Goal: Communication & Community: Participate in discussion

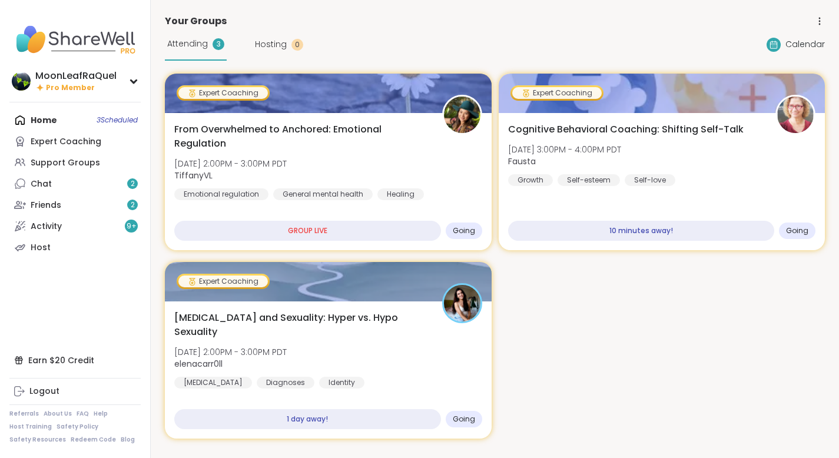
click at [55, 123] on div "Home 3 Scheduled Expert Coaching Support Groups Chat 2 Friends 2 Activity 9 + H…" at bounding box center [74, 183] width 131 height 148
click at [50, 122] on div "Home 3 Scheduled Expert Coaching Support Groups Chat 2 Friends 2 Activity 9 + H…" at bounding box center [74, 183] width 131 height 148
click at [211, 46] on div "Attending 3" at bounding box center [196, 44] width 62 height 32
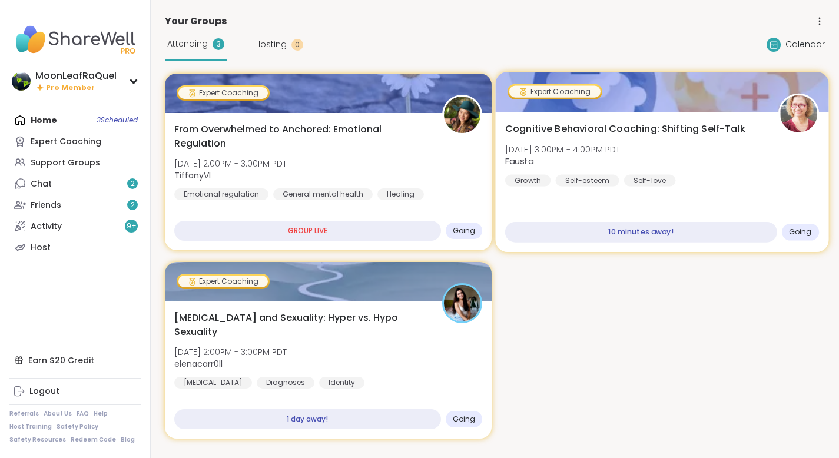
click at [766, 185] on div "Cognitive Behavioral Coaching: Shifting Self-Talk Tue, Oct 14 | 3:00PM - 4:00PM…" at bounding box center [661, 154] width 314 height 65
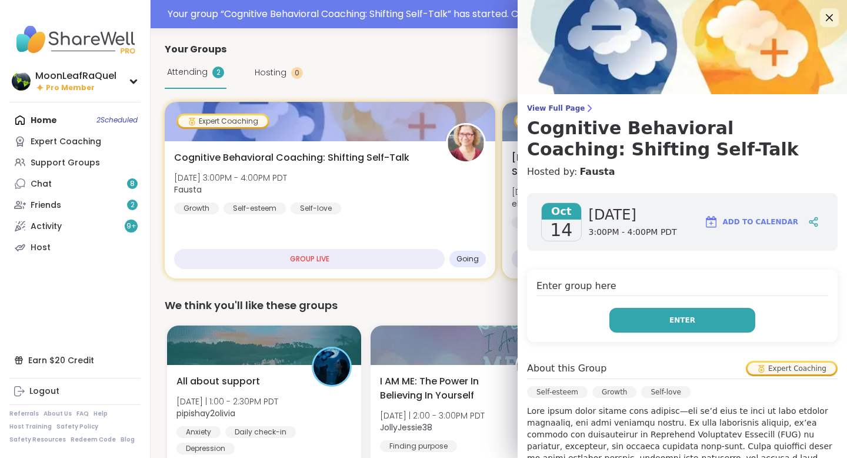
click at [670, 316] on span "Enter" at bounding box center [683, 320] width 26 height 11
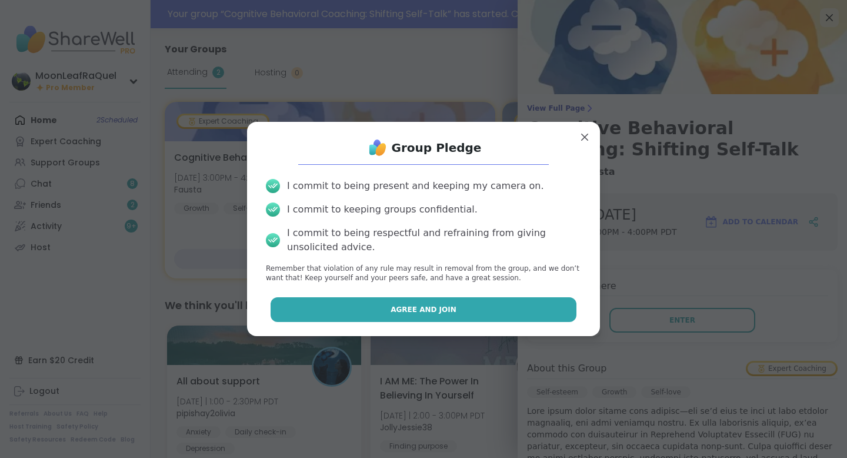
click at [483, 309] on button "Agree and Join" at bounding box center [424, 309] width 307 height 25
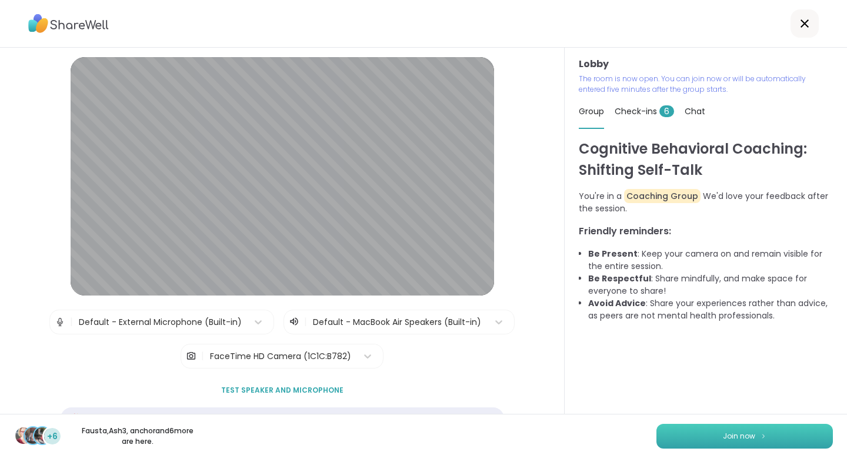
click at [724, 431] on span "Join now" at bounding box center [739, 436] width 32 height 11
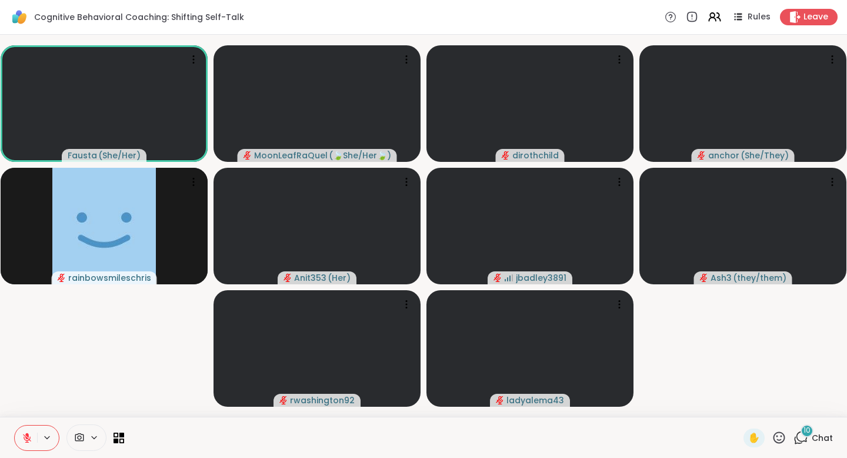
click at [804, 434] on span "10" at bounding box center [807, 431] width 7 height 10
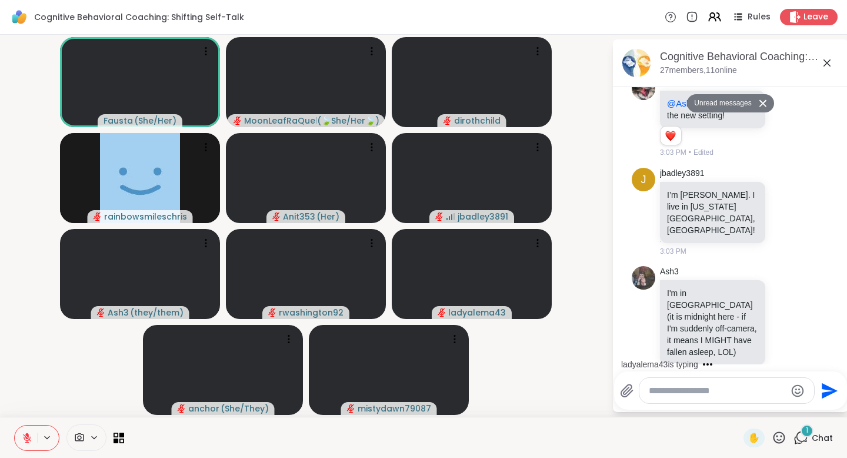
scroll to position [733, 0]
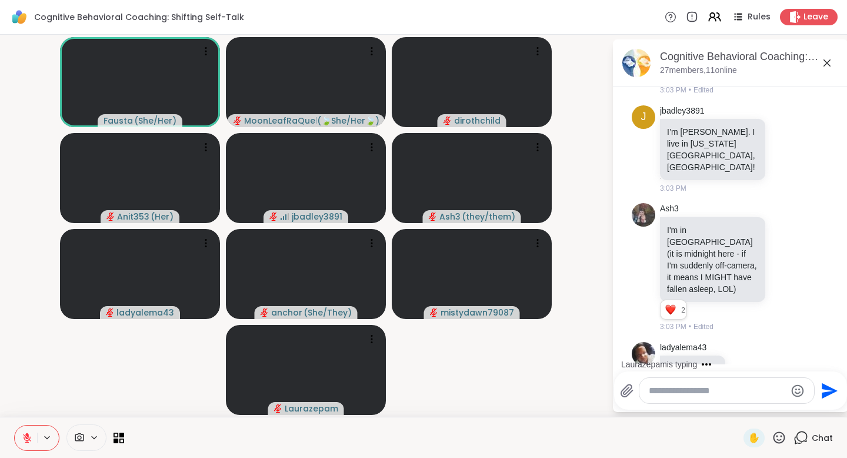
click at [773, 438] on icon at bounding box center [779, 437] width 15 height 15
click at [773, 431] on icon at bounding box center [779, 437] width 15 height 15
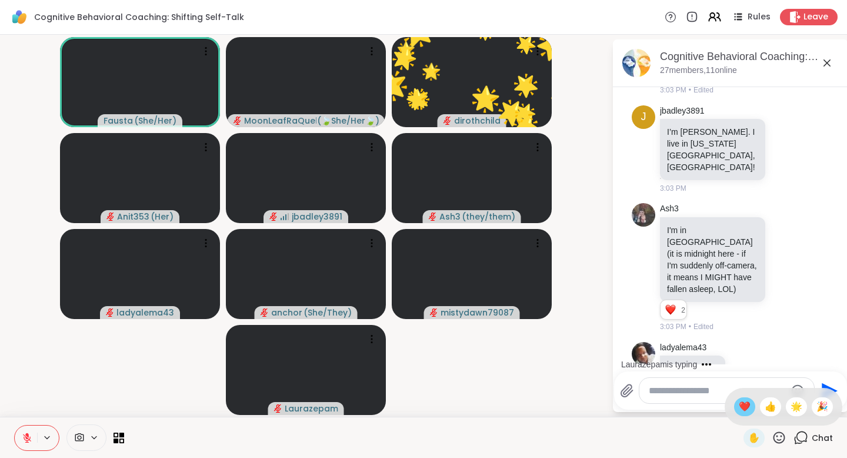
click at [742, 411] on span "❤️" at bounding box center [745, 407] width 12 height 14
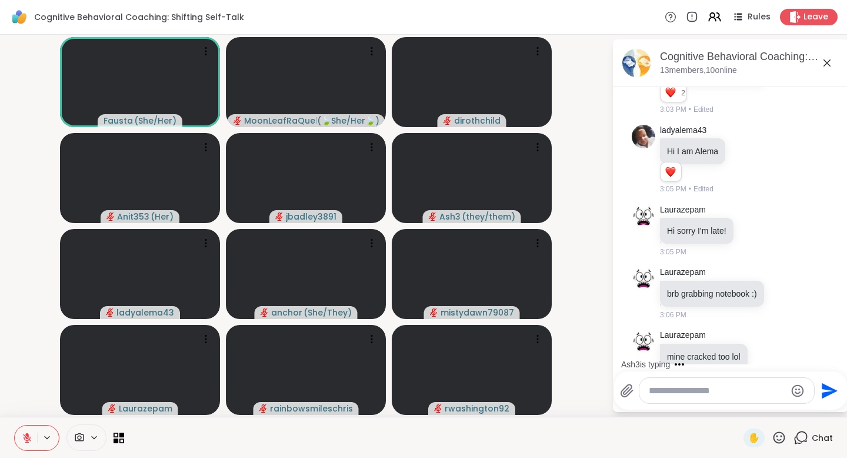
scroll to position [1048, 0]
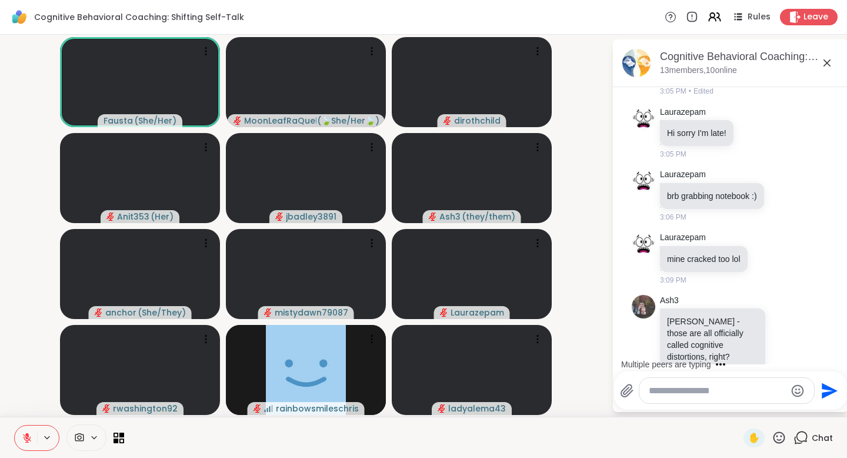
click at [667, 393] on textarea "Type your message" at bounding box center [717, 391] width 137 height 12
type textarea "*******"
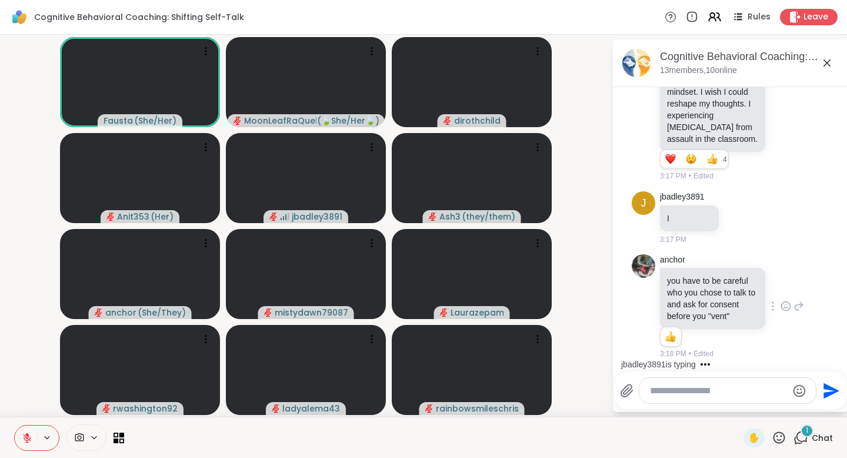
scroll to position [1698, 0]
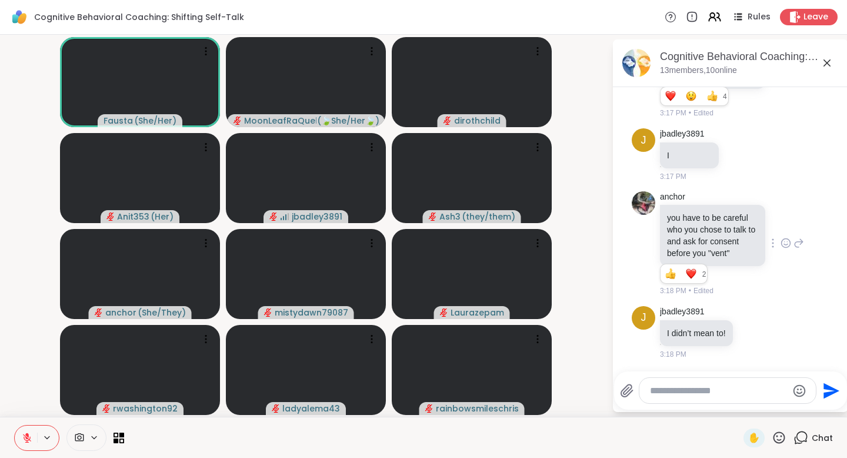
click at [785, 244] on icon at bounding box center [787, 244] width 4 height 1
click at [781, 224] on span "Select Reaction: Heart" at bounding box center [786, 224] width 11 height 12
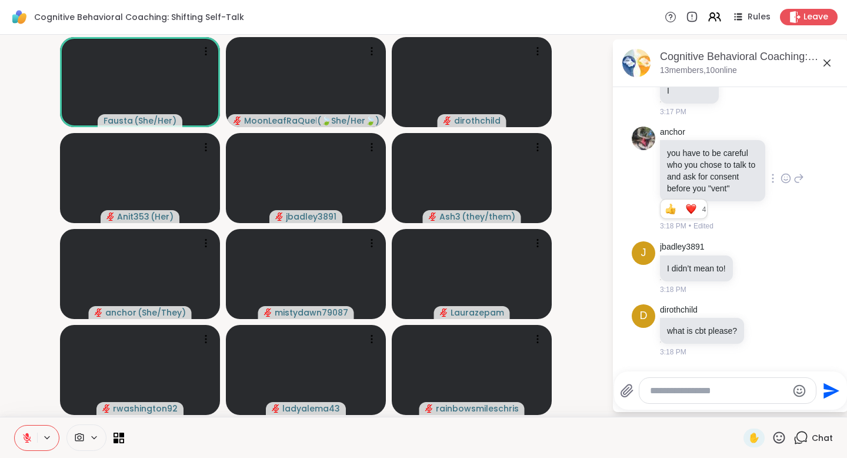
scroll to position [1824, 0]
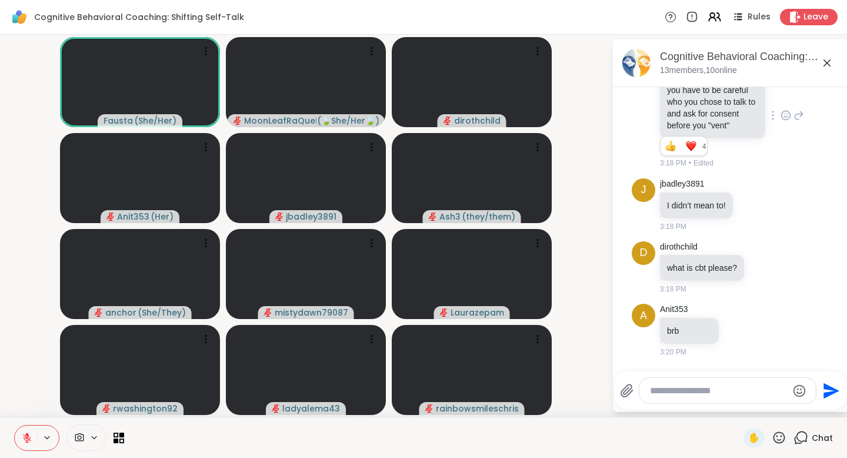
click at [774, 436] on icon at bounding box center [779, 437] width 15 height 15
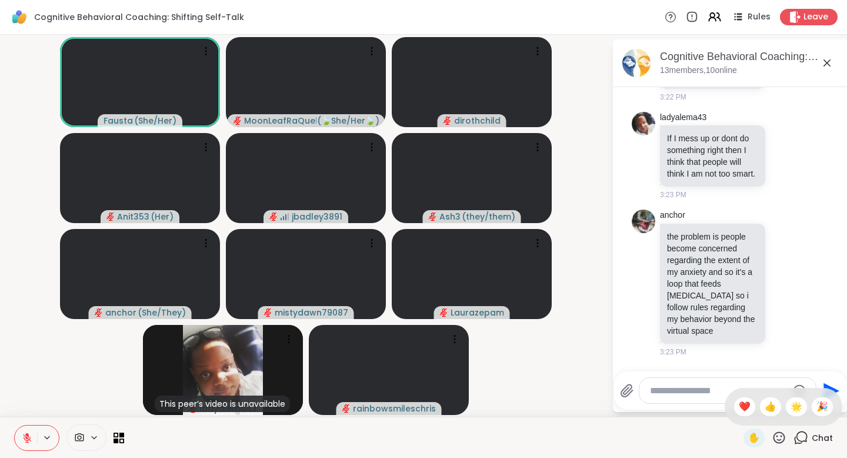
scroll to position [2327, 0]
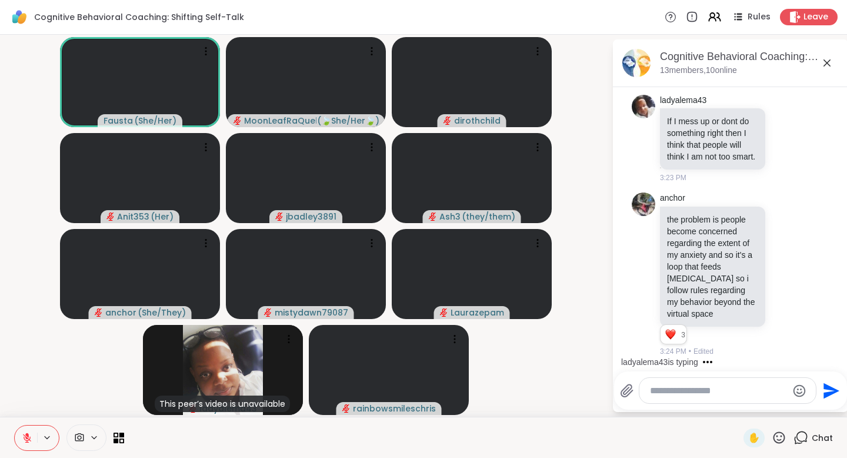
click at [682, 393] on textarea "Type your message" at bounding box center [718, 391] width 137 height 12
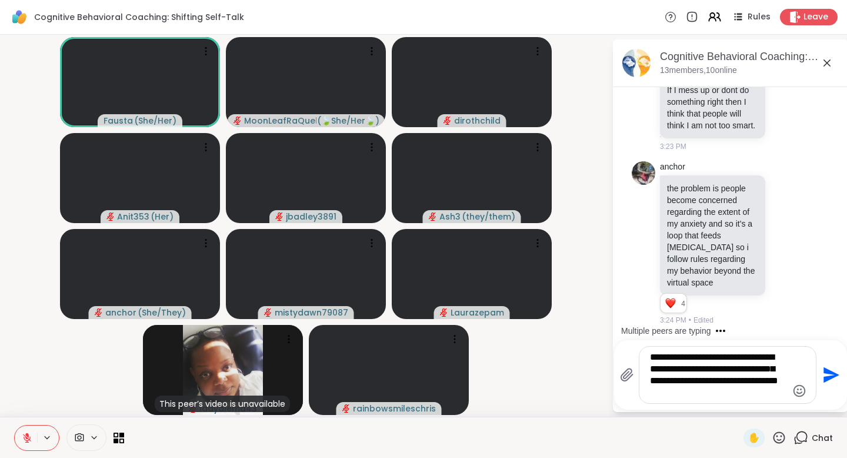
scroll to position [2468, 0]
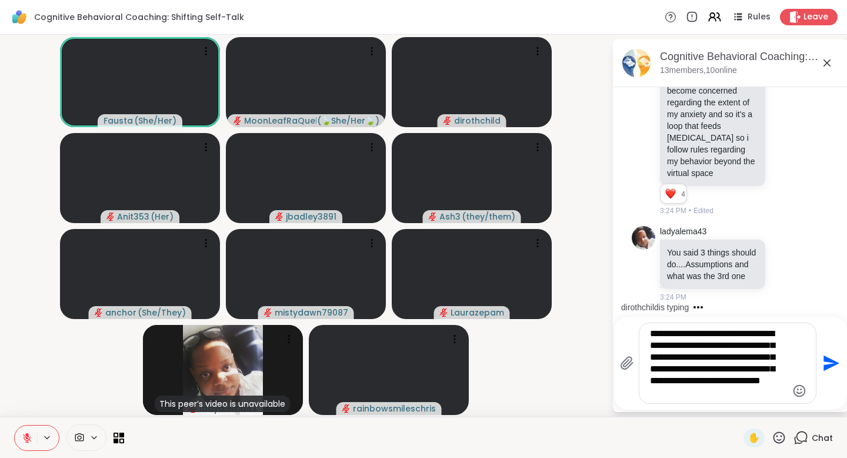
type textarea "**********"
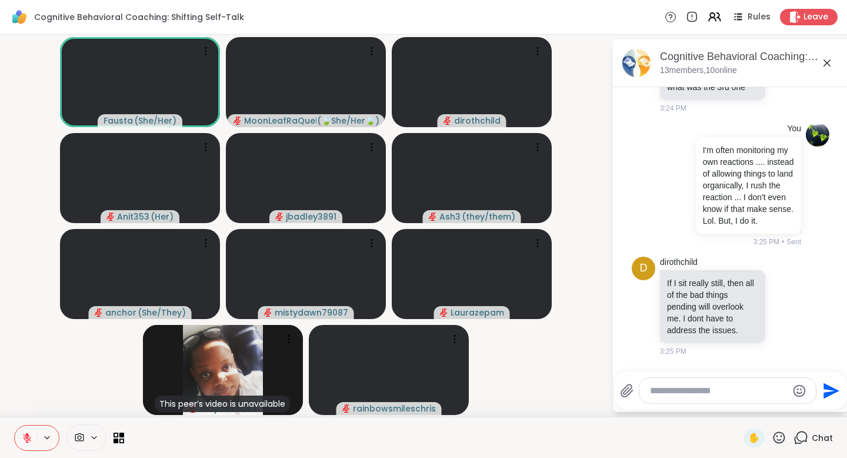
scroll to position [2123, 0]
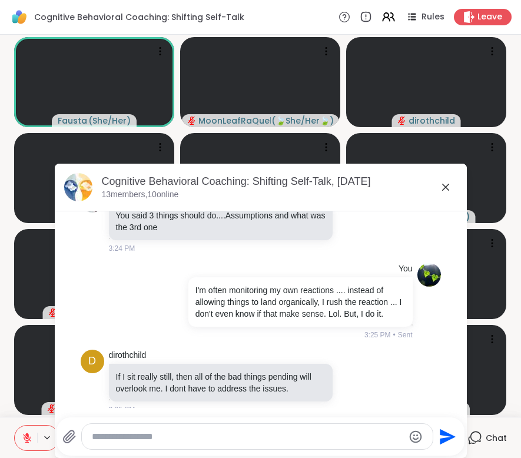
click at [438, 185] on icon at bounding box center [445, 187] width 14 height 14
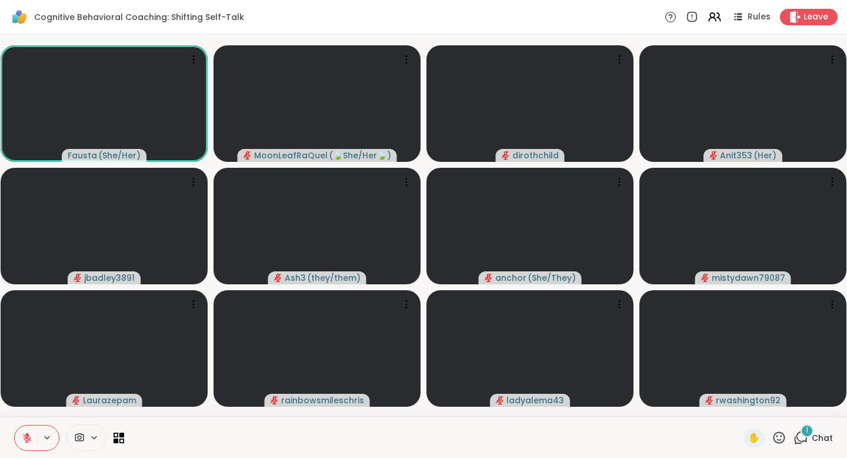
click at [812, 435] on span "Chat" at bounding box center [822, 438] width 21 height 12
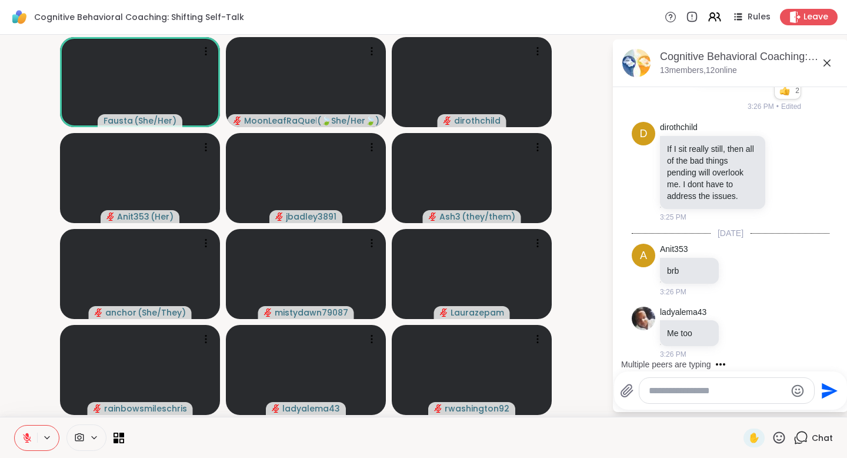
scroll to position [2932, 0]
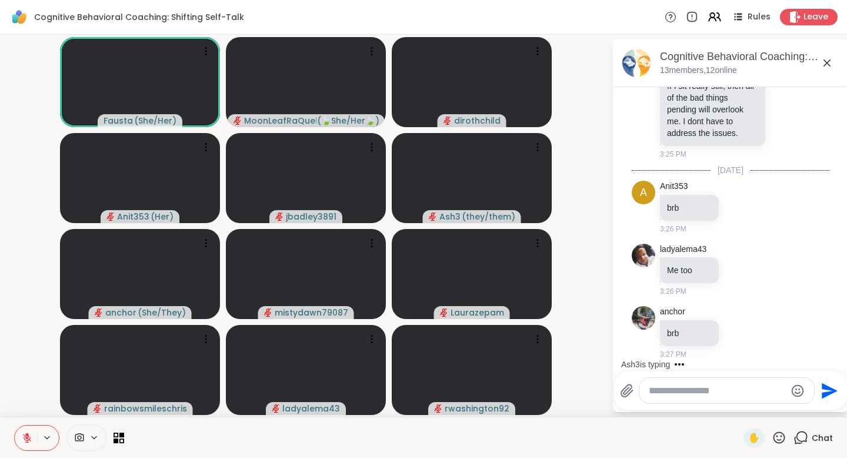
click at [773, 437] on icon at bounding box center [779, 437] width 15 height 15
click at [776, 408] on div "👍" at bounding box center [770, 406] width 21 height 19
click at [781, 115] on icon at bounding box center [786, 109] width 11 height 12
click at [781, 95] on div "Select Reaction: Heart" at bounding box center [786, 90] width 11 height 11
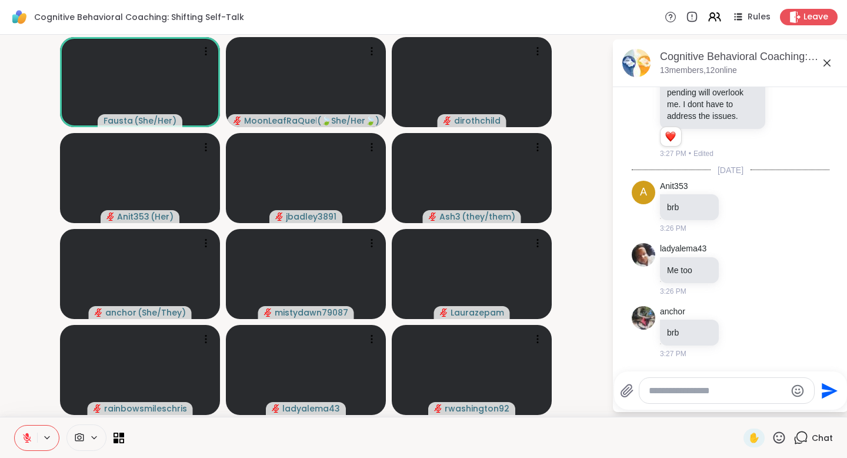
scroll to position [2949, 0]
click at [697, 394] on textarea "Type your message" at bounding box center [717, 391] width 137 height 12
click at [829, 61] on icon at bounding box center [827, 62] width 7 height 7
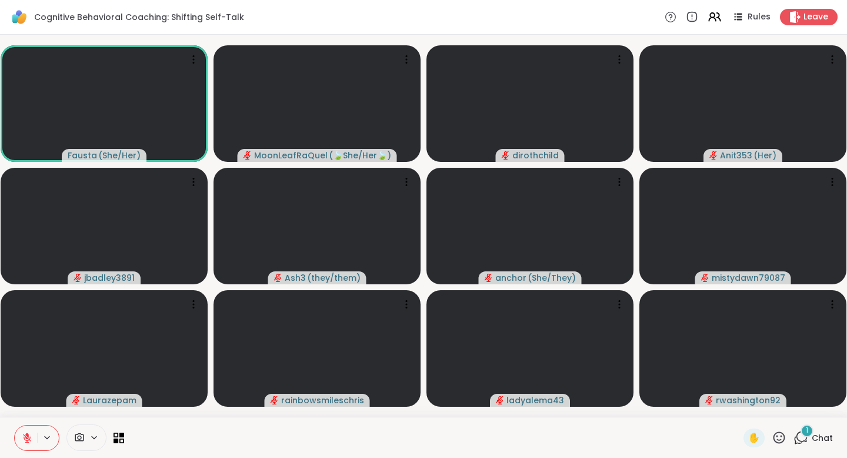
click at [816, 436] on span "Chat" at bounding box center [822, 438] width 21 height 12
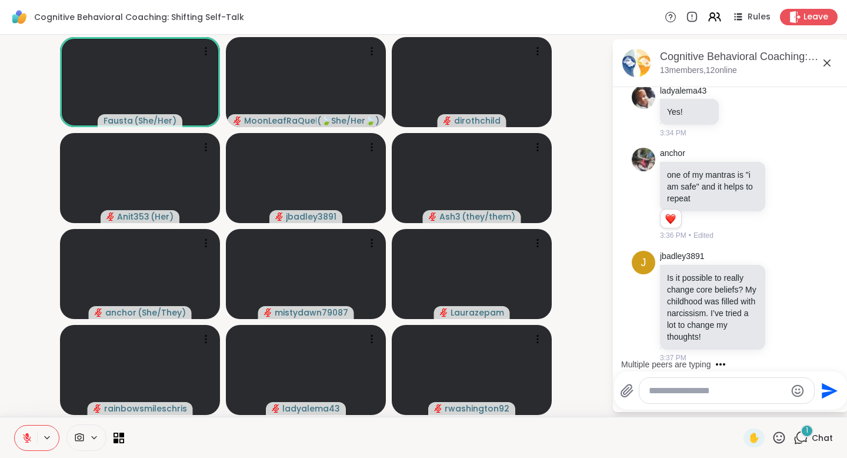
scroll to position [3397, 0]
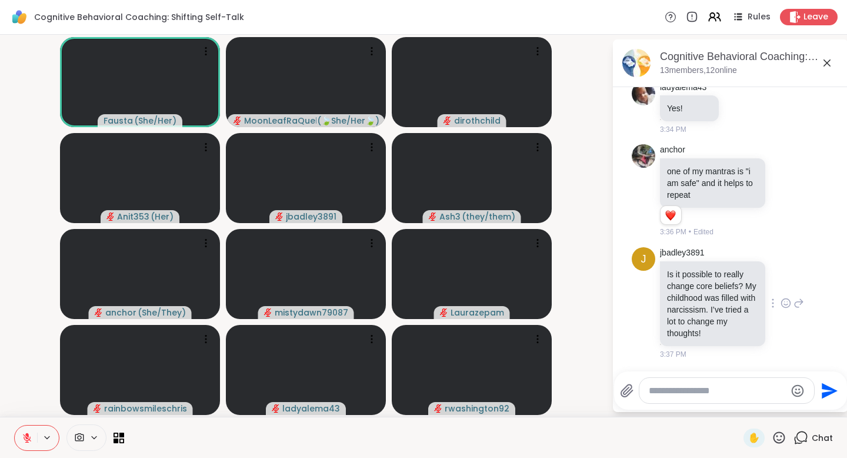
click at [781, 297] on icon at bounding box center [786, 303] width 11 height 12
click at [781, 279] on div "Select Reaction: Heart" at bounding box center [786, 284] width 11 height 11
click at [781, 185] on icon at bounding box center [786, 191] width 11 height 12
click at [781, 167] on div "Select Reaction: Heart" at bounding box center [786, 172] width 11 height 11
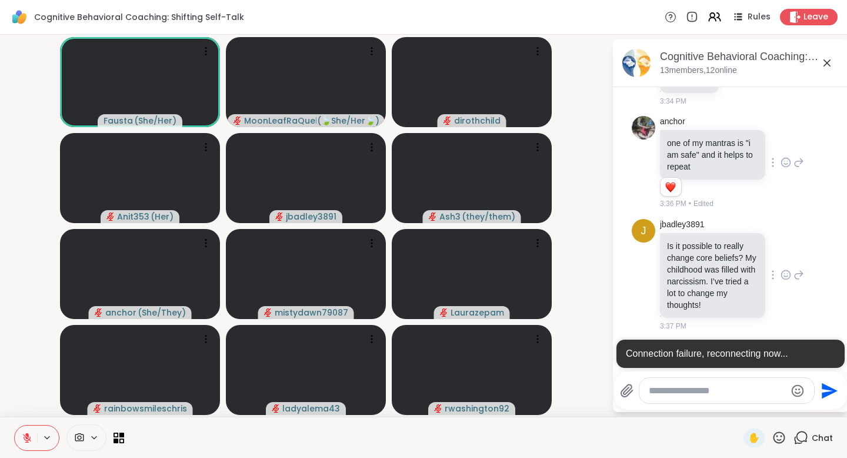
click at [667, 389] on textarea "Type your message" at bounding box center [717, 391] width 137 height 12
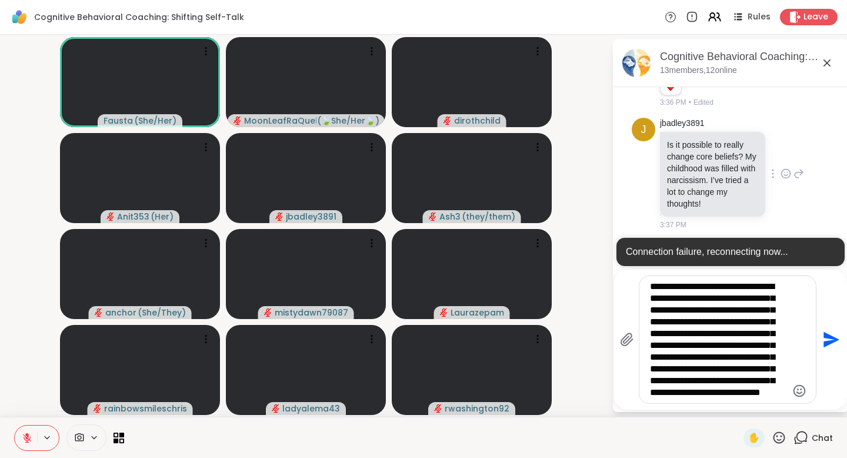
scroll to position [23, 0]
type textarea "**********"
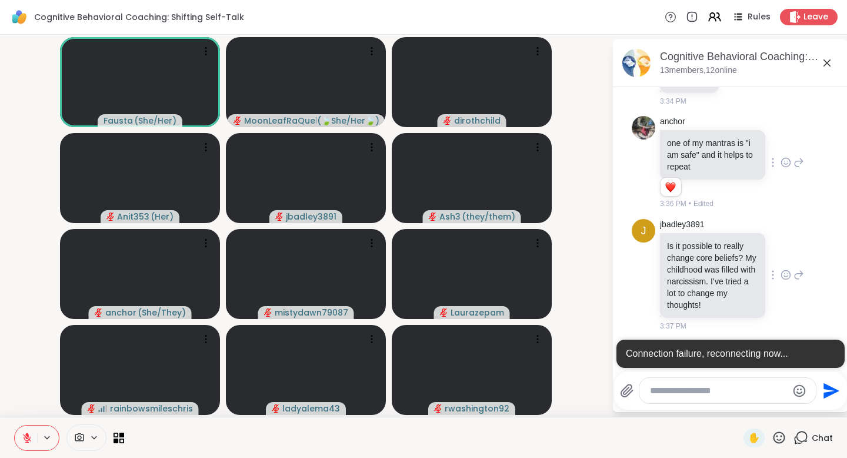
scroll to position [3425, 0]
click at [772, 436] on icon at bounding box center [779, 437] width 15 height 15
click at [753, 407] on div "❤️" at bounding box center [744, 406] width 21 height 19
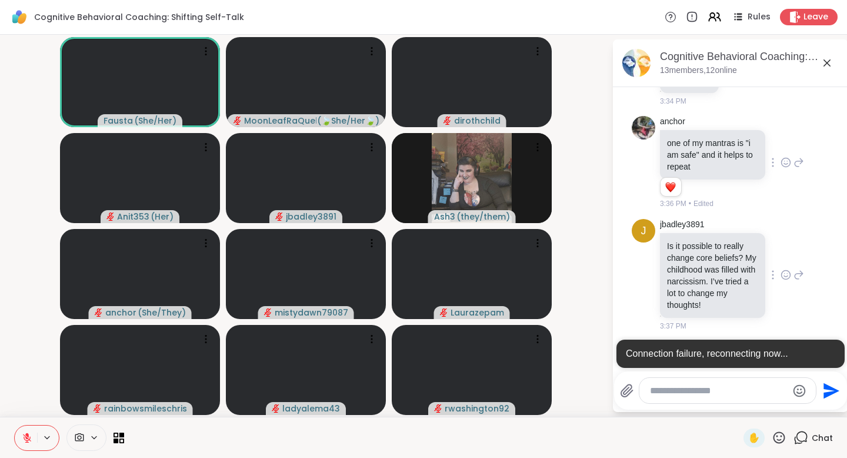
click at [837, 352] on div "Today Fausta Host Announcement: Welcome, Everyone! I"m glad you're here! 2:43 P…" at bounding box center [730, 229] width 235 height 284
click at [836, 340] on div at bounding box center [733, 341] width 231 height 7
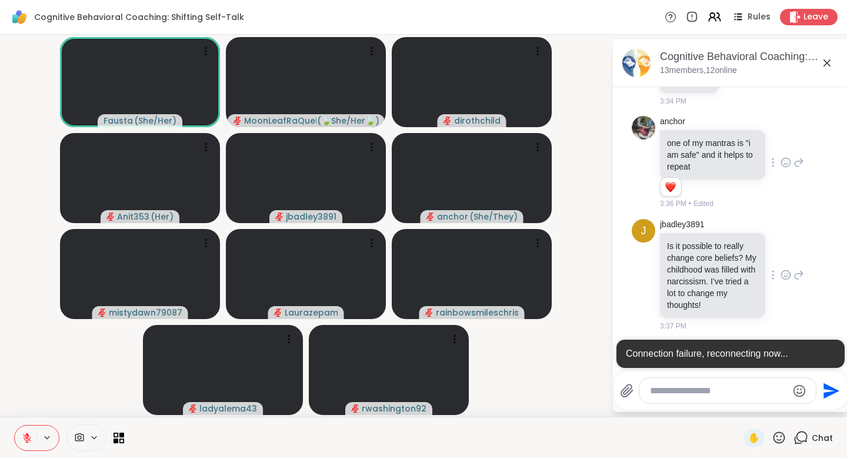
scroll to position [3188, 0]
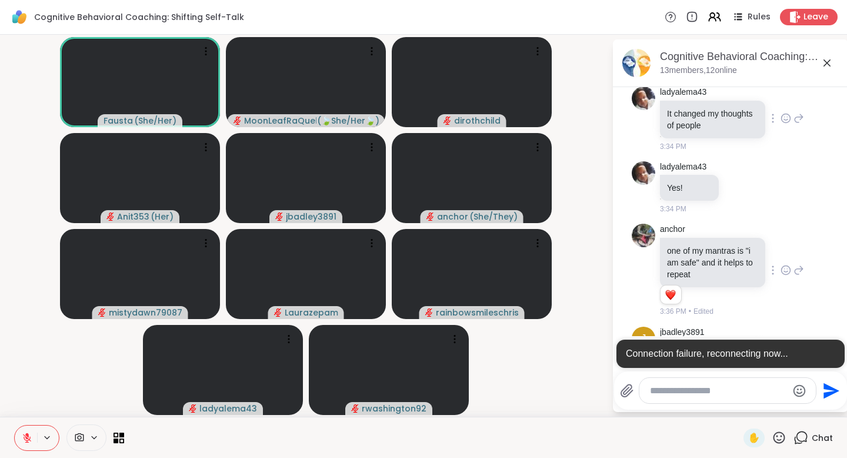
click at [785, 121] on icon at bounding box center [787, 119] width 4 height 1
click at [755, 105] on div "Select Reaction: Thumbs up" at bounding box center [760, 99] width 11 height 11
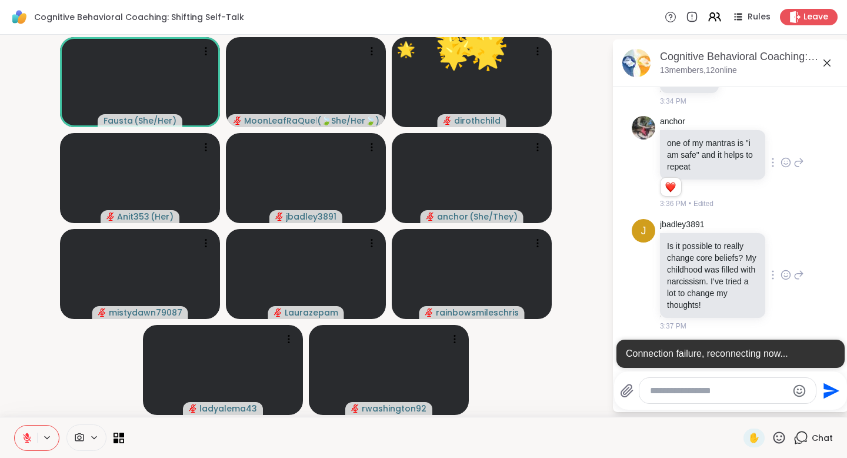
scroll to position [3425, 0]
click at [830, 61] on icon at bounding box center [827, 63] width 14 height 14
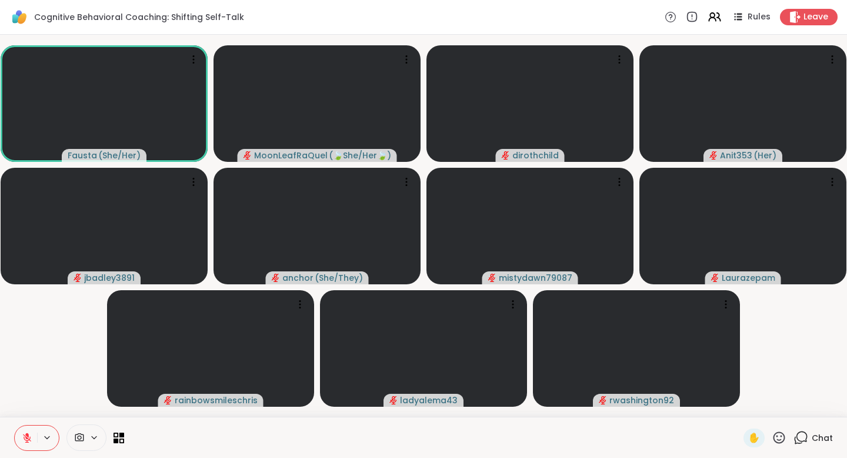
click at [815, 436] on span "Chat" at bounding box center [822, 438] width 21 height 12
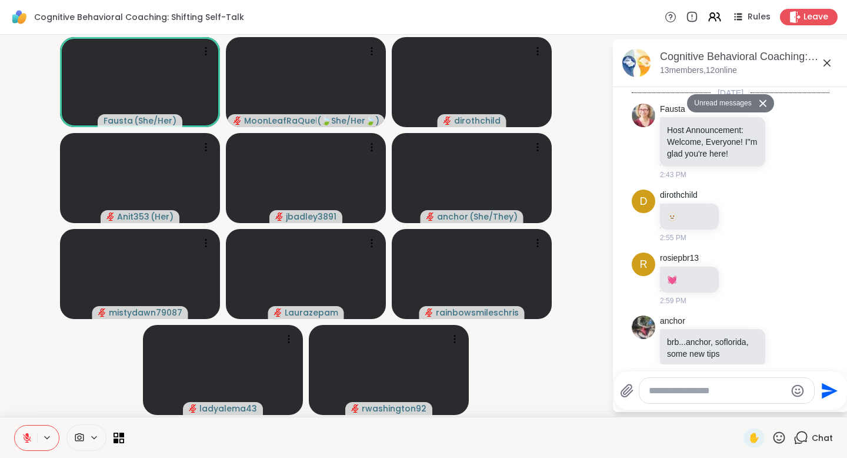
scroll to position [4626, 0]
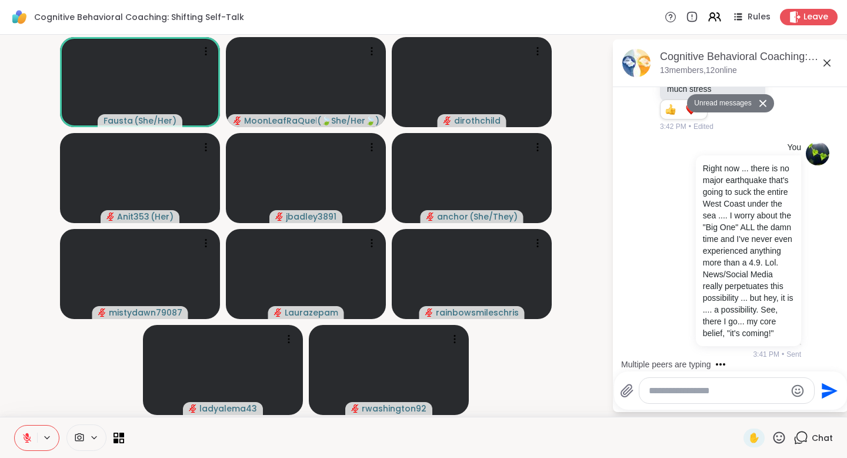
click at [759, 100] on icon at bounding box center [763, 103] width 8 height 8
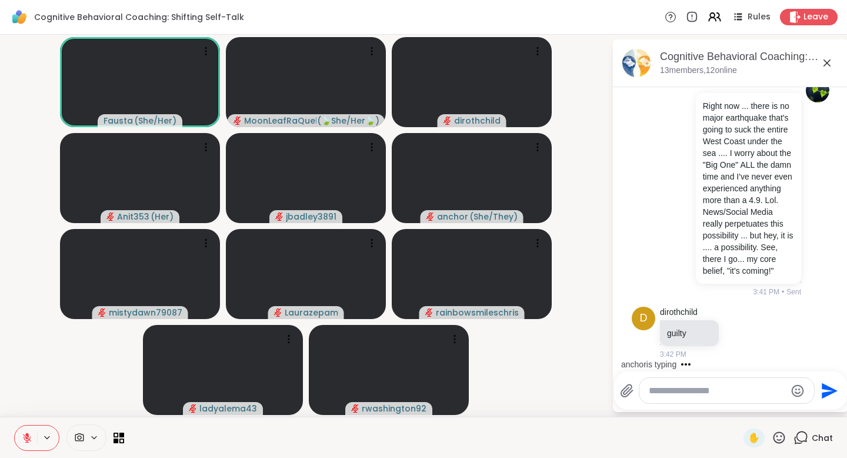
scroll to position [4389, 0]
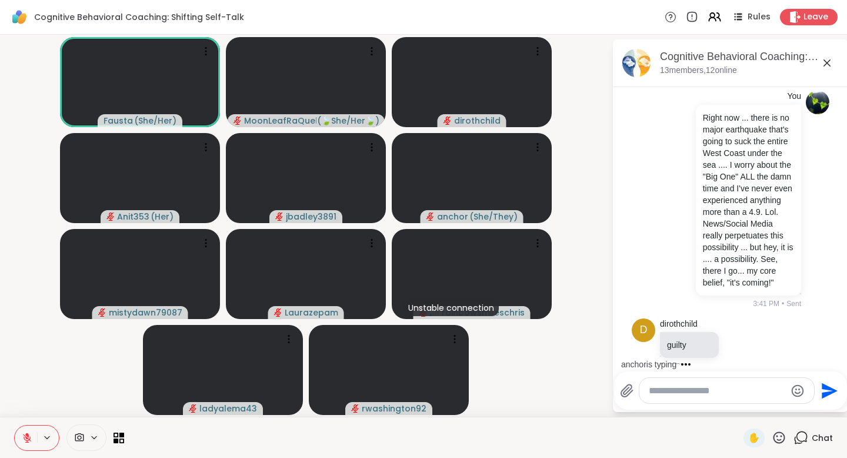
click at [781, 28] on icon at bounding box center [786, 22] width 11 height 12
click at [755, 9] on div "Select Reaction: Thumbs up" at bounding box center [760, 3] width 11 height 11
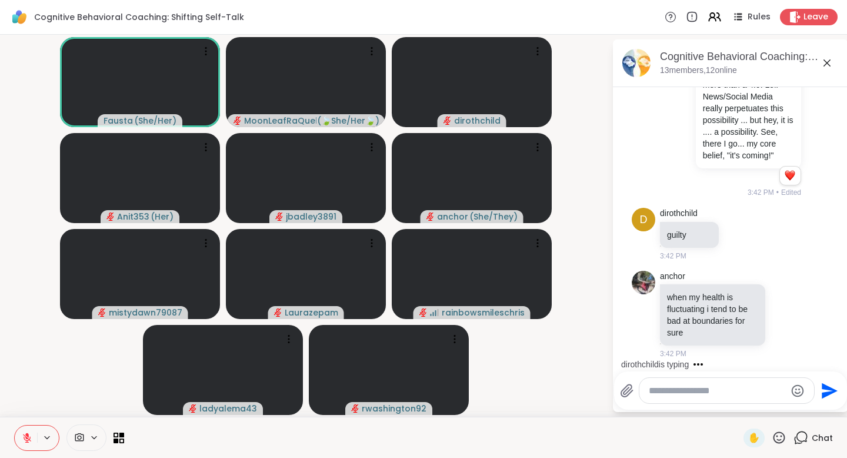
scroll to position [4659, 0]
click at [827, 62] on icon at bounding box center [827, 62] width 7 height 7
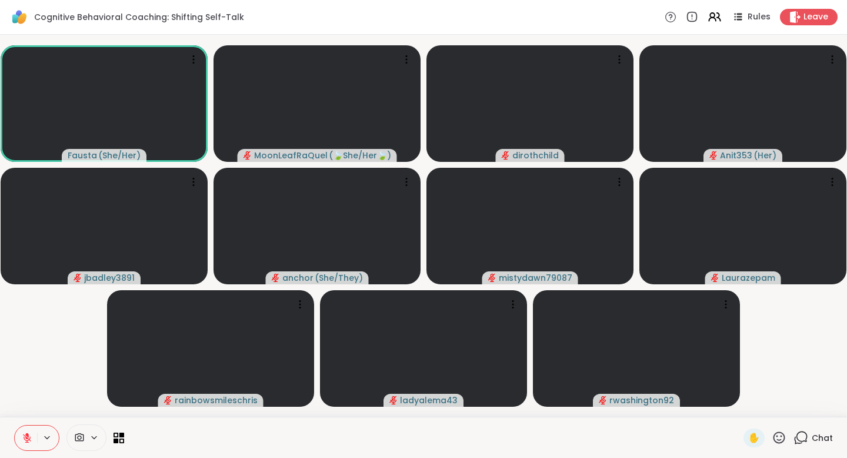
click at [803, 437] on div "Chat" at bounding box center [813, 437] width 39 height 19
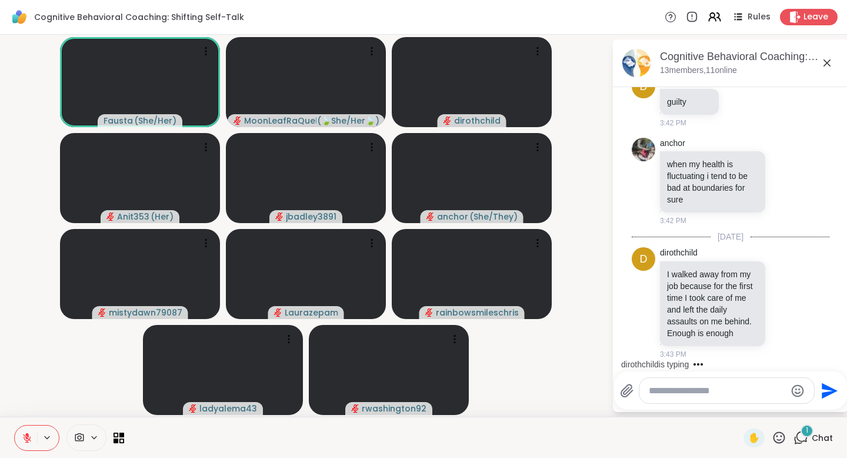
scroll to position [4908, 0]
click at [772, 438] on icon at bounding box center [779, 437] width 15 height 15
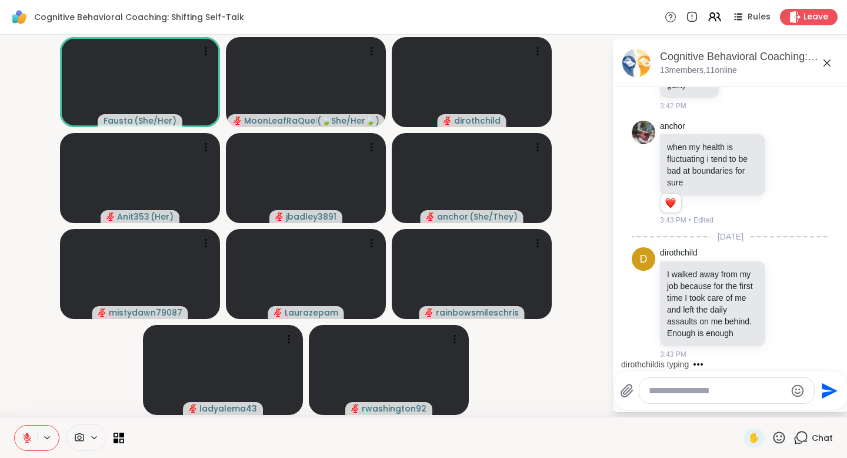
drag, startPoint x: 838, startPoint y: 356, endPoint x: 837, endPoint y: 365, distance: 8.9
click at [837, 365] on div "dirothchild is typing" at bounding box center [733, 364] width 231 height 19
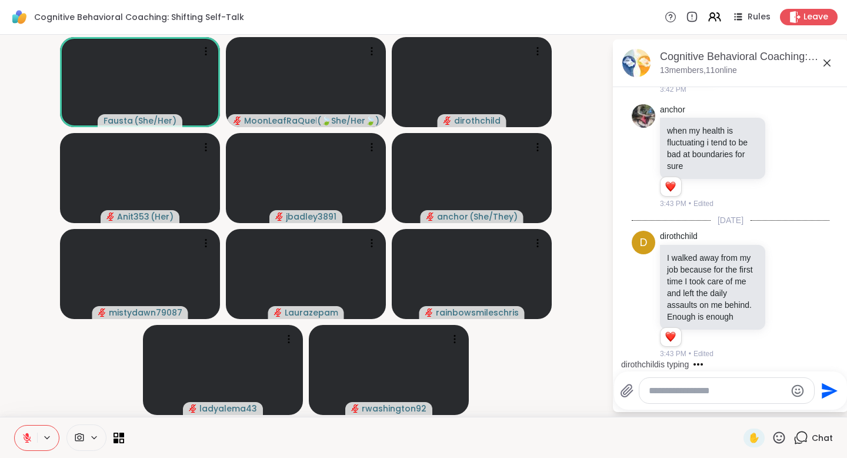
click at [836, 363] on div "dirothchild is typing" at bounding box center [733, 364] width 231 height 19
click at [781, 289] on icon at bounding box center [786, 295] width 11 height 12
click at [781, 274] on div "Select Reaction: Heart" at bounding box center [786, 276] width 11 height 11
drag, startPoint x: 836, startPoint y: 356, endPoint x: 836, endPoint y: 375, distance: 18.8
click at [836, 375] on div "Cognitive Behavioral Coaching: Shifting Self-Talk, Oct 14 13 members, 11 online…" at bounding box center [730, 225] width 235 height 373
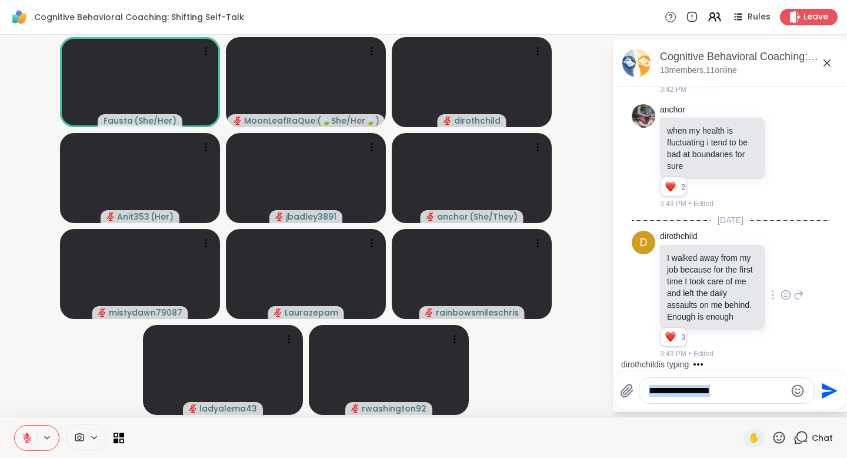
click at [835, 364] on div "dirothchild is typing" at bounding box center [733, 364] width 231 height 19
click at [781, 150] on icon at bounding box center [786, 156] width 11 height 12
click at [775, 132] on button "Select Reaction: Heart" at bounding box center [787, 137] width 24 height 24
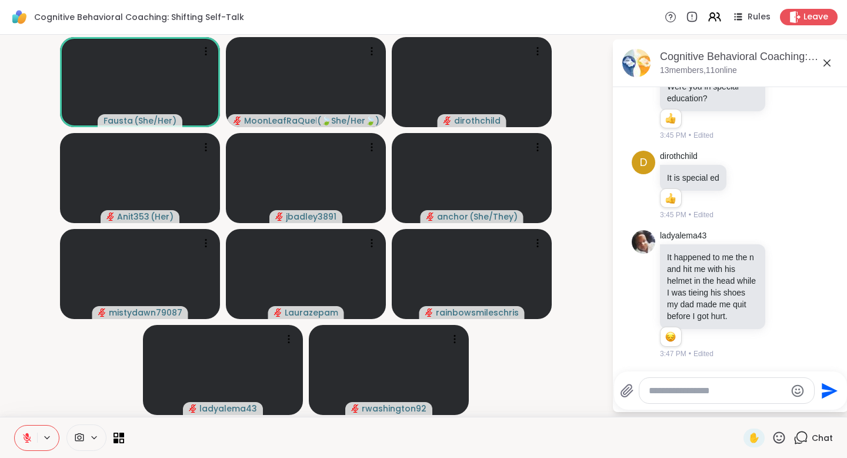
scroll to position [6015, 0]
click at [781, 288] on icon at bounding box center [786, 294] width 11 height 12
click at [781, 275] on span "Select Reaction: Heart" at bounding box center [786, 276] width 11 height 12
click at [746, 180] on icon at bounding box center [747, 186] width 11 height 12
click at [747, 161] on div "Select Reaction: Heart" at bounding box center [747, 166] width 11 height 11
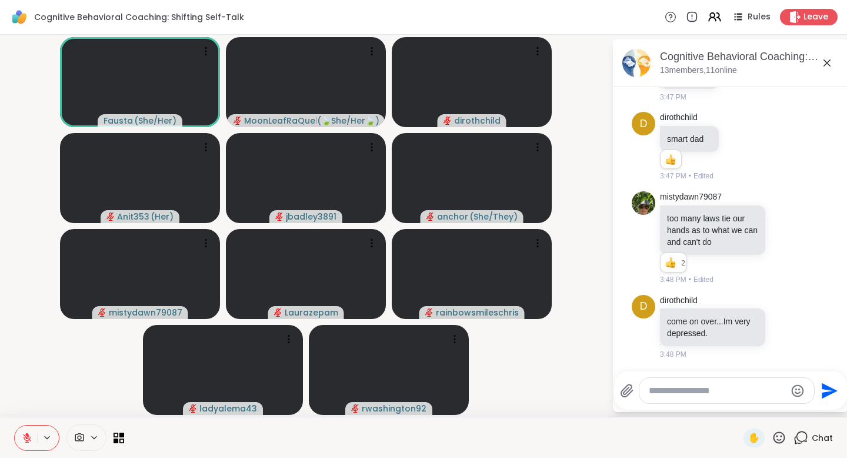
scroll to position [6351, 0]
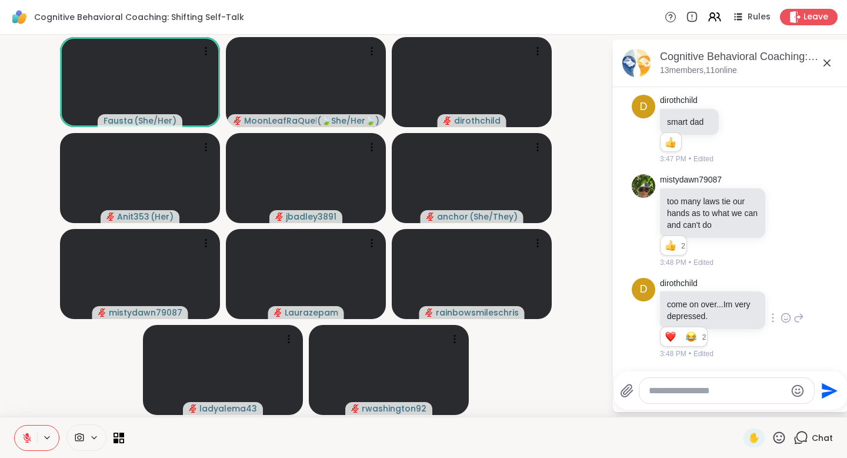
click at [781, 314] on icon at bounding box center [786, 318] width 11 height 12
click at [781, 297] on div "Select Reaction: Heart" at bounding box center [786, 299] width 11 height 11
click at [735, 128] on icon at bounding box center [739, 130] width 11 height 12
click at [736, 111] on div "Select Reaction: Heart" at bounding box center [739, 110] width 11 height 11
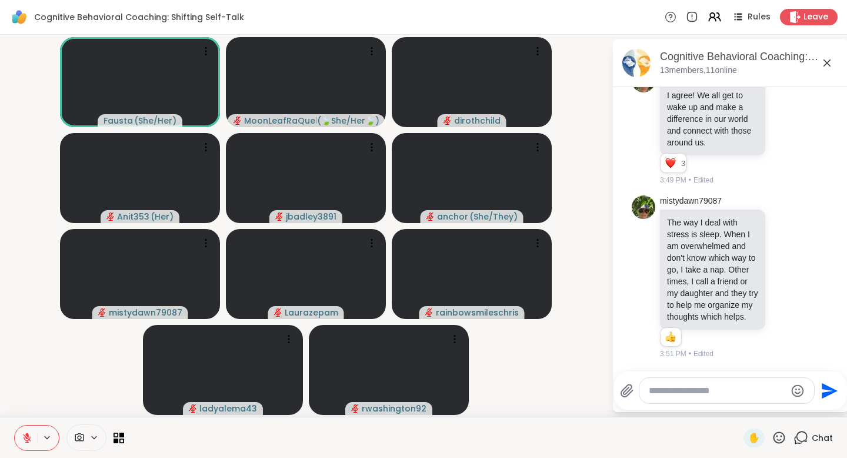
scroll to position [6820, 0]
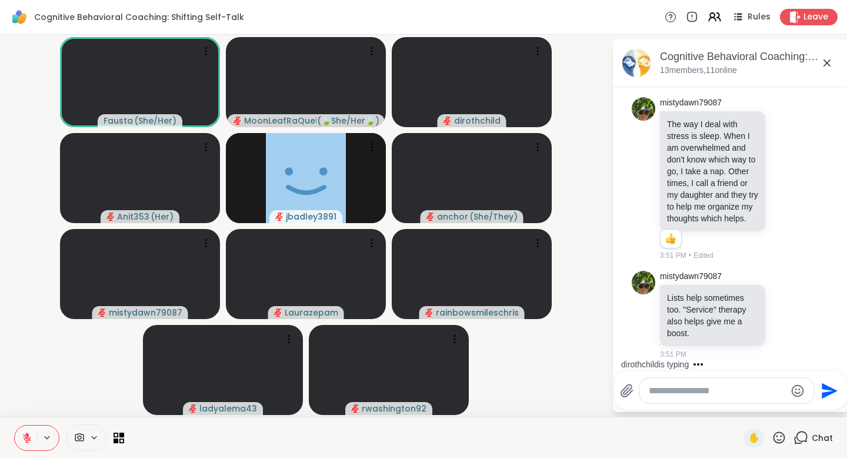
click at [693, 385] on textarea "Type your message" at bounding box center [717, 391] width 137 height 12
click at [693, 385] on textarea "**********" at bounding box center [718, 391] width 137 height 12
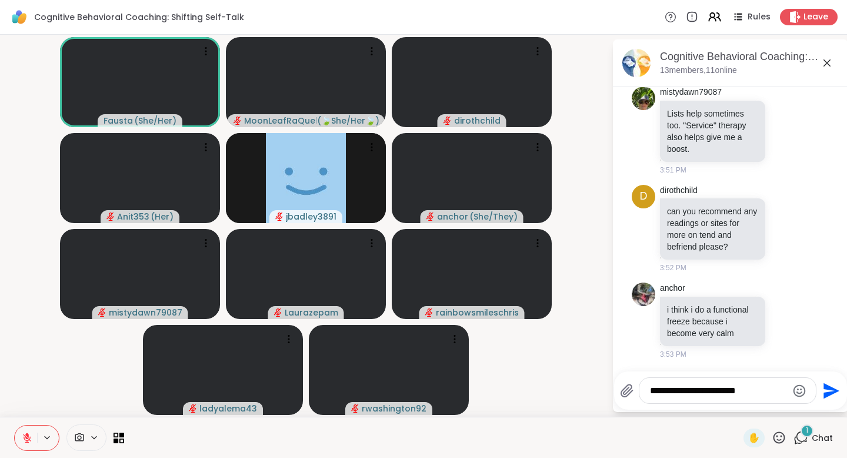
scroll to position [7016, 0]
drag, startPoint x: 689, startPoint y: 392, endPoint x: 760, endPoint y: 393, distance: 71.8
click at [760, 393] on textarea "**********" at bounding box center [718, 391] width 137 height 12
click at [764, 390] on textarea "**********" at bounding box center [718, 391] width 137 height 12
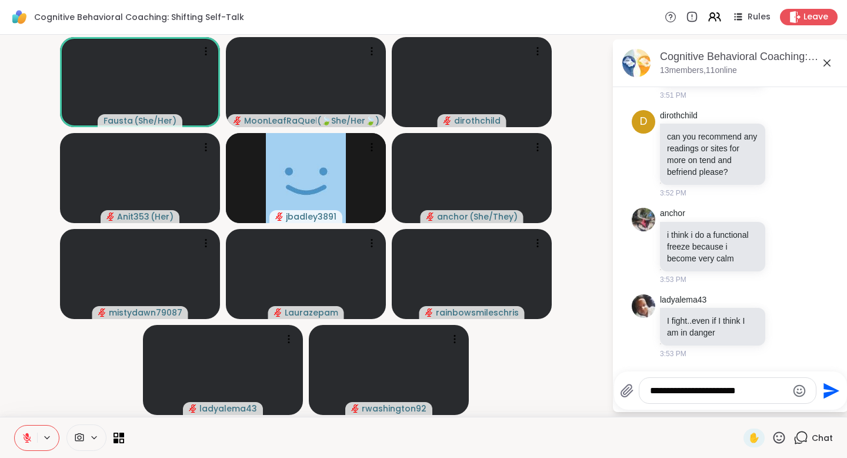
click at [767, 393] on textarea "**********" at bounding box center [718, 391] width 137 height 12
type textarea "**********"
click at [826, 388] on icon "Send" at bounding box center [832, 391] width 16 height 16
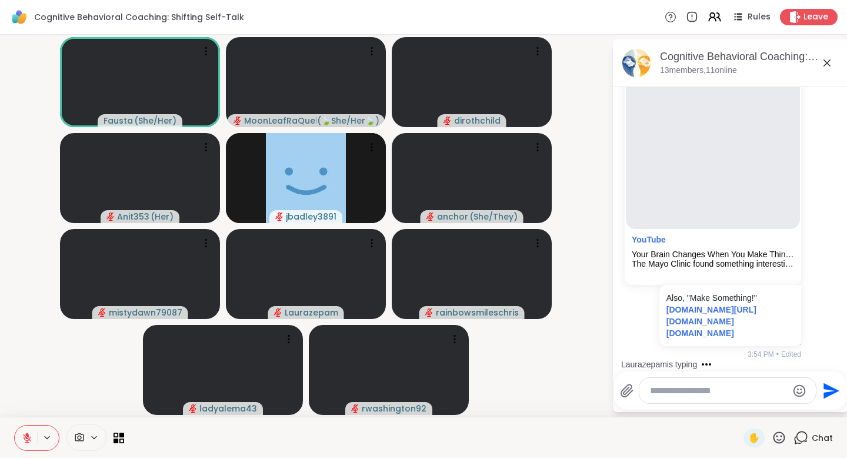
click at [781, 19] on icon at bounding box center [786, 14] width 11 height 12
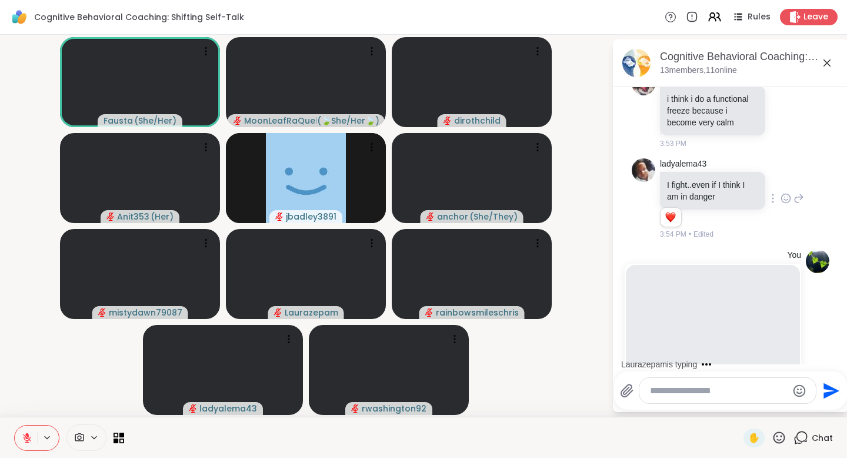
scroll to position [6822, 0]
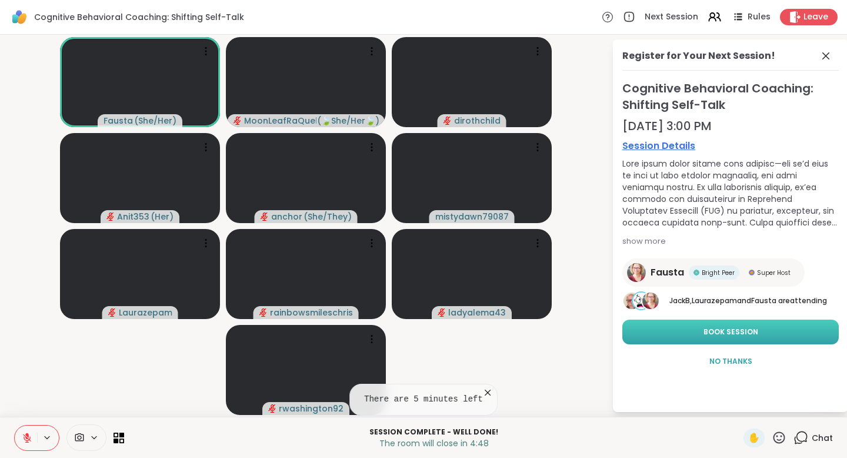
click at [730, 332] on span "Book Session" at bounding box center [731, 332] width 55 height 11
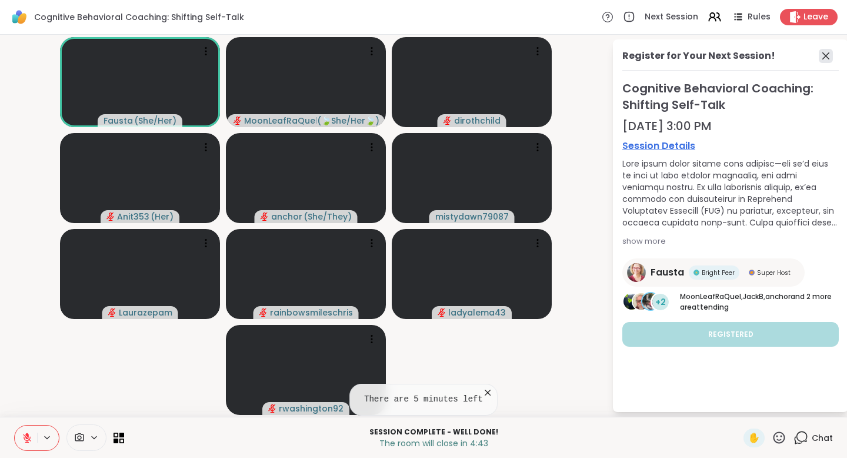
click at [829, 55] on icon at bounding box center [826, 56] width 14 height 14
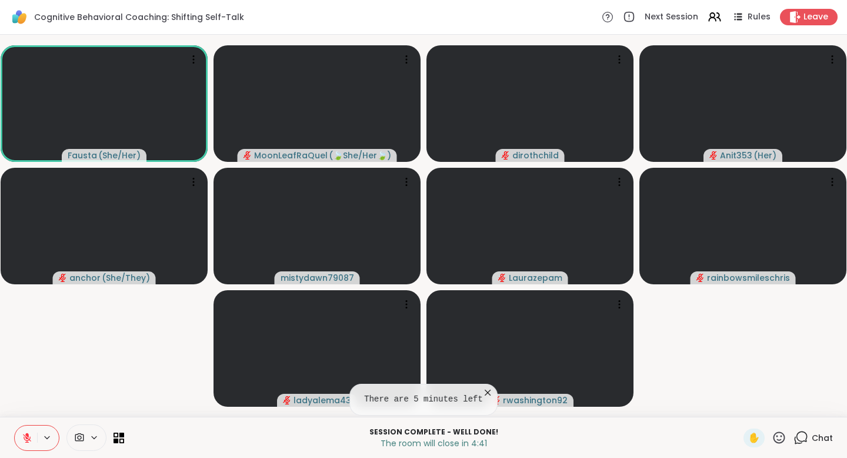
click at [812, 433] on span "Chat" at bounding box center [822, 438] width 21 height 12
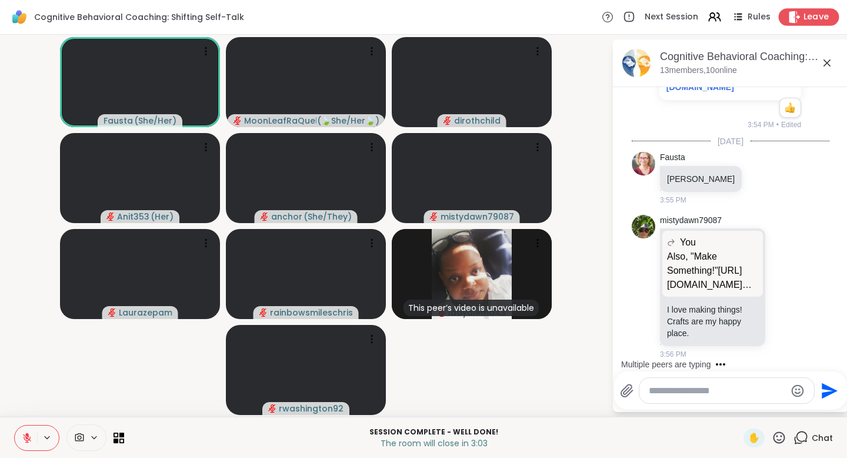
scroll to position [7793, 0]
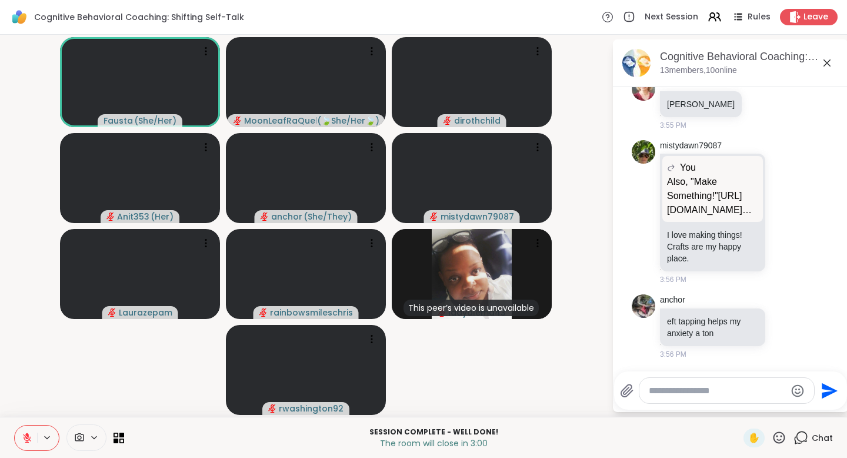
click at [691, 387] on textarea "Type your message" at bounding box center [717, 391] width 137 height 12
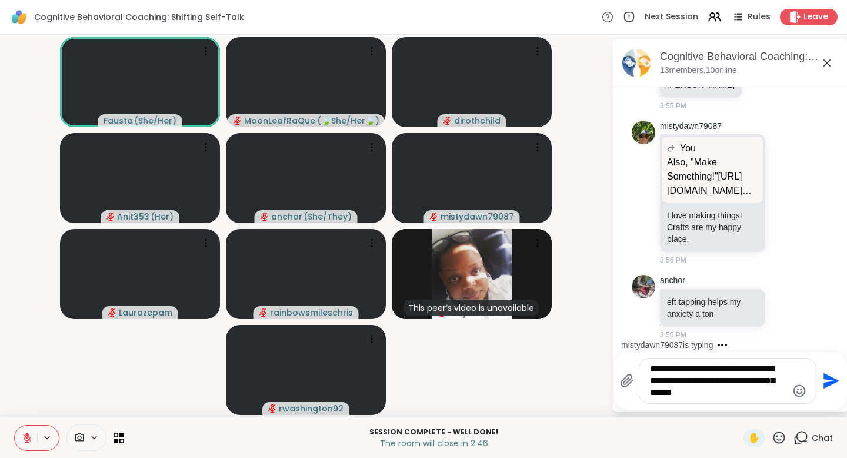
scroll to position [7876, 0]
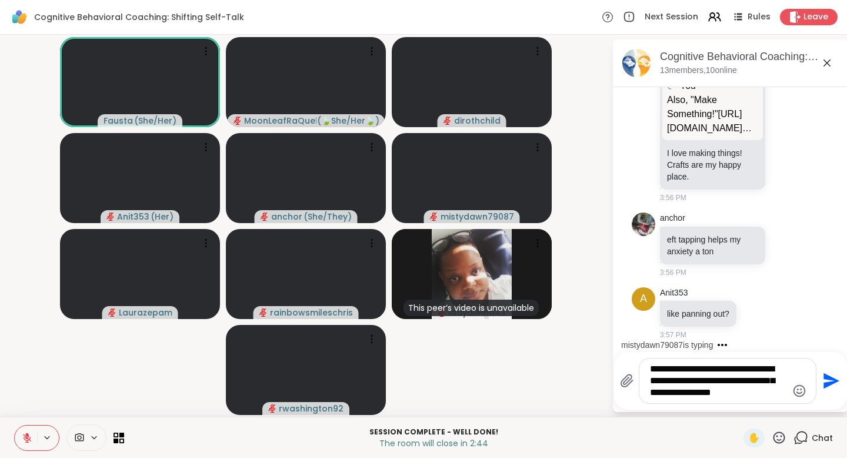
type textarea "**********"
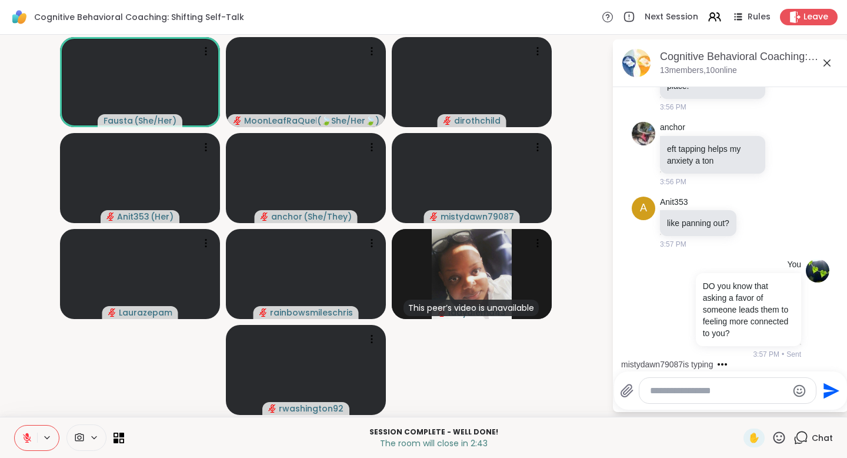
scroll to position [7966, 0]
click at [781, 147] on div at bounding box center [786, 154] width 11 height 14
click at [775, 144] on button "Select Reaction: Heart" at bounding box center [787, 135] width 24 height 24
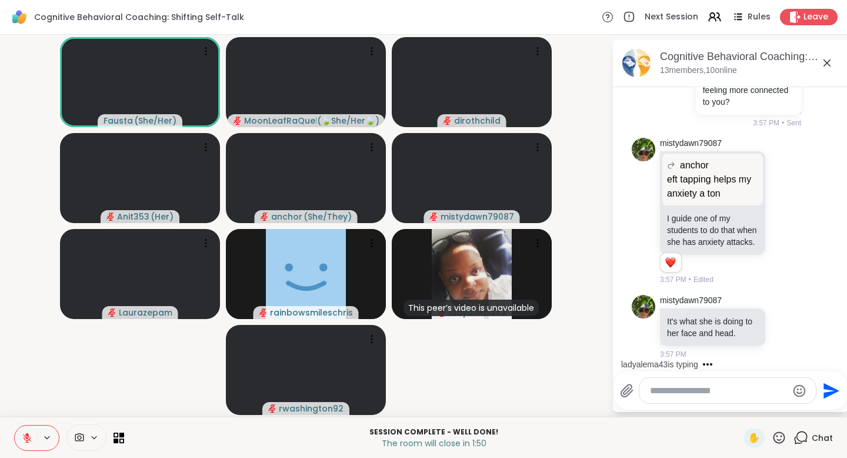
scroll to position [8301, 0]
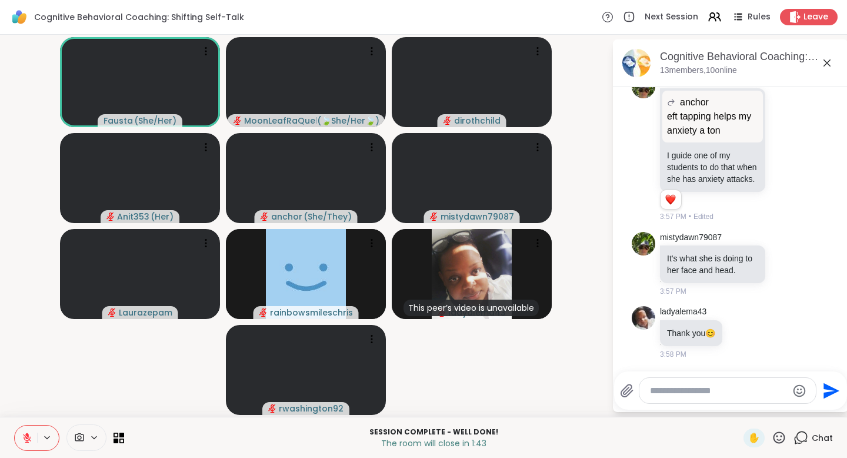
click at [676, 387] on textarea "Type your message" at bounding box center [718, 391] width 137 height 12
type textarea "**********"
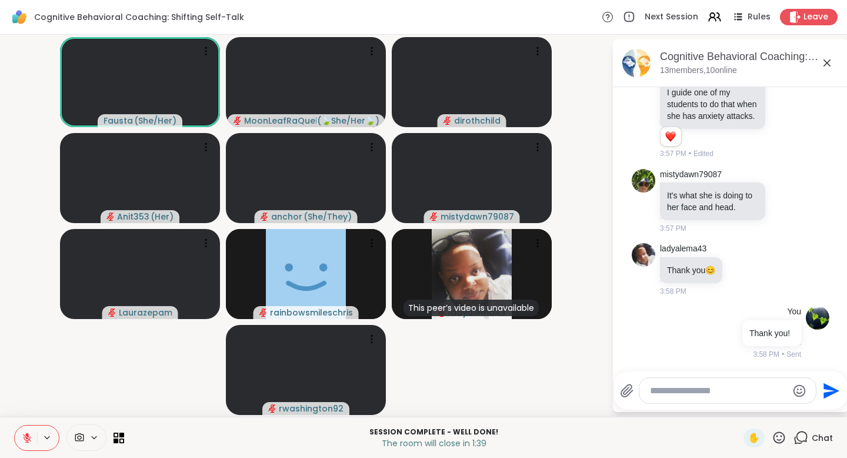
scroll to position [8364, 0]
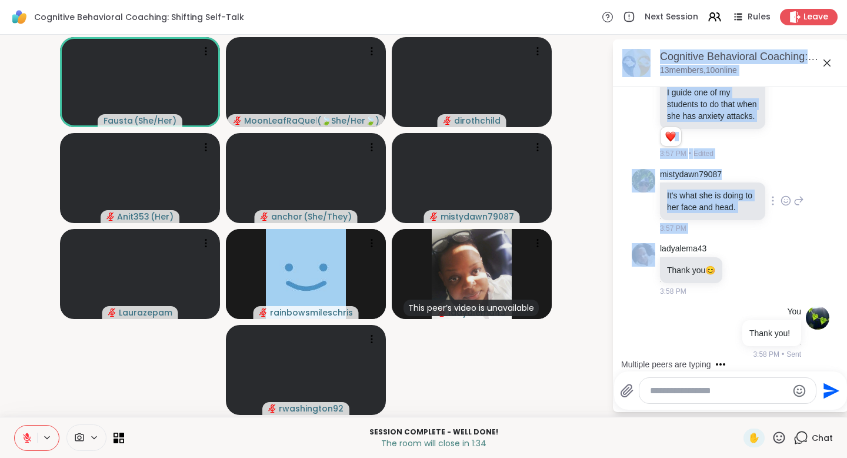
drag, startPoint x: 826, startPoint y: 62, endPoint x: 794, endPoint y: 234, distance: 175.3
click at [797, 228] on div "Cognitive Behavioral Coaching: Shifting Self-Talk, Oct 14 13 members, 10 online…" at bounding box center [730, 225] width 235 height 373
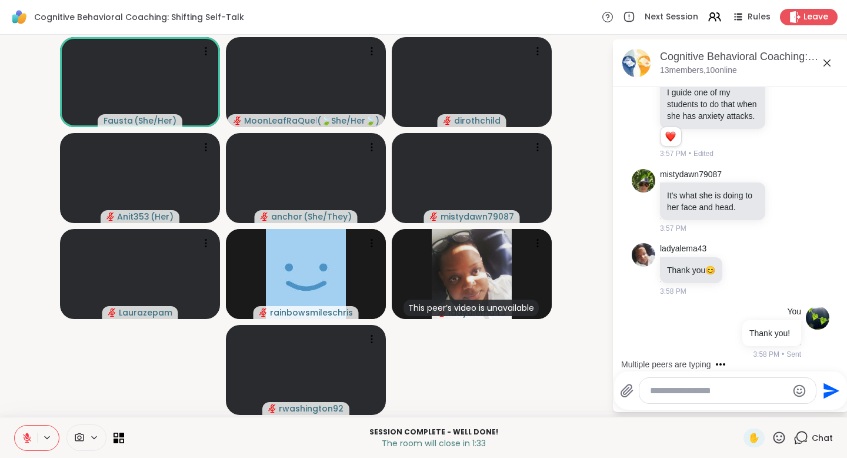
click at [772, 437] on icon at bounding box center [779, 437] width 15 height 15
click at [748, 409] on span "❤️" at bounding box center [745, 407] width 12 height 14
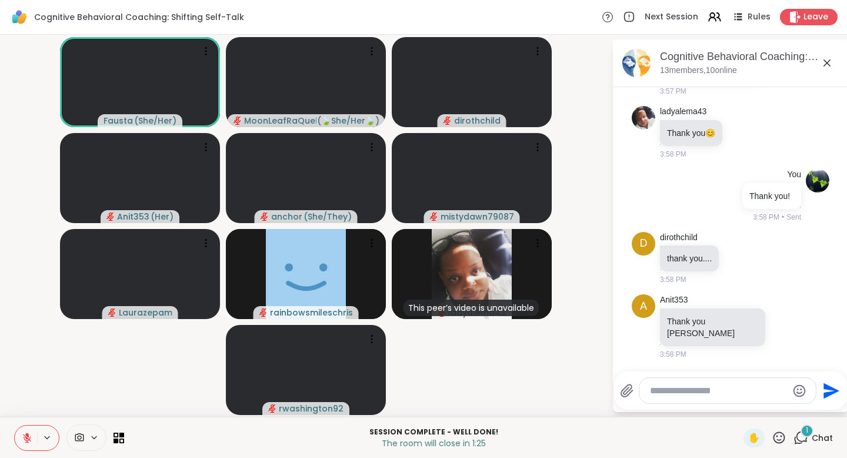
click at [829, 64] on icon at bounding box center [827, 62] width 7 height 7
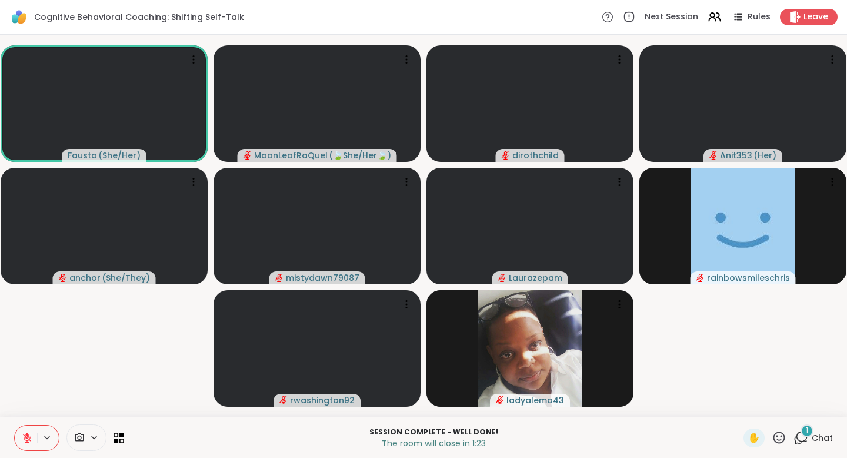
click at [812, 435] on span "Chat" at bounding box center [822, 438] width 21 height 12
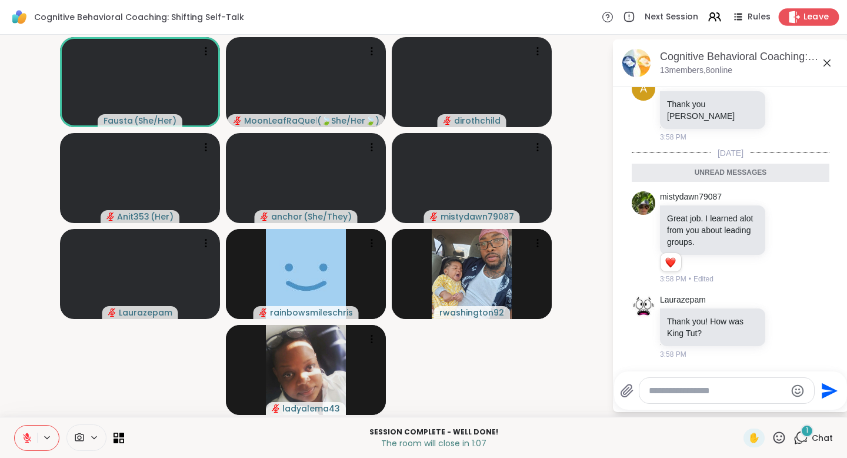
scroll to position [8667, 0]
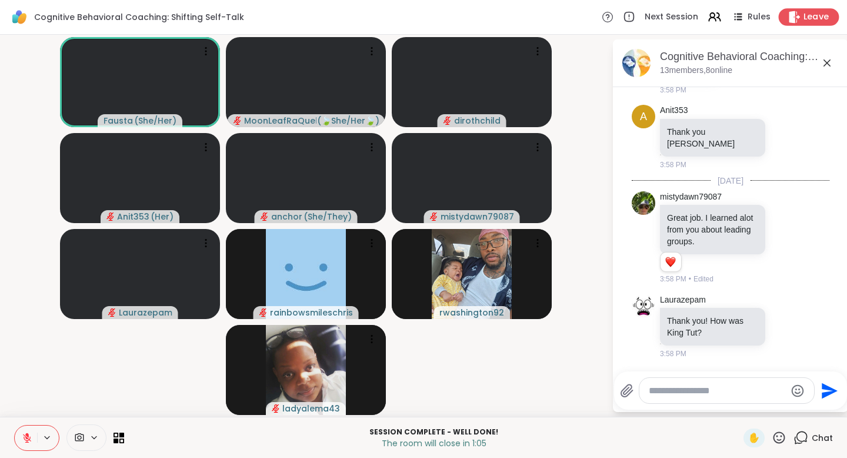
click at [809, 14] on span "Leave" at bounding box center [817, 17] width 26 height 12
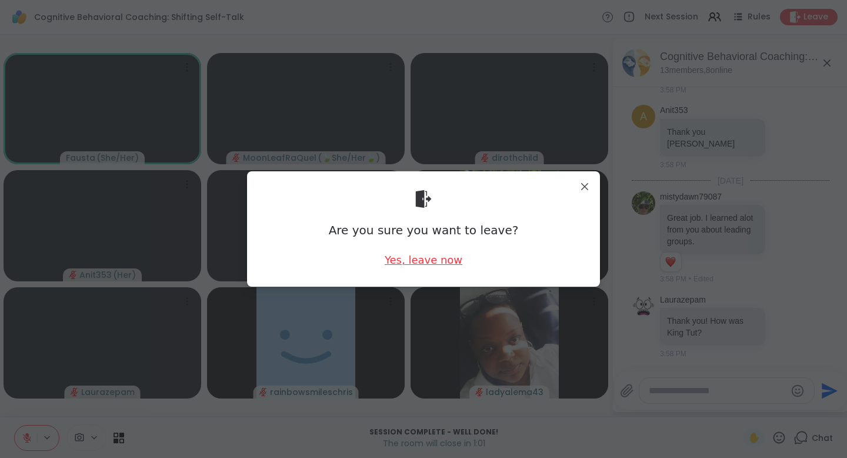
click at [426, 261] on div "Yes, leave now" at bounding box center [424, 259] width 78 height 15
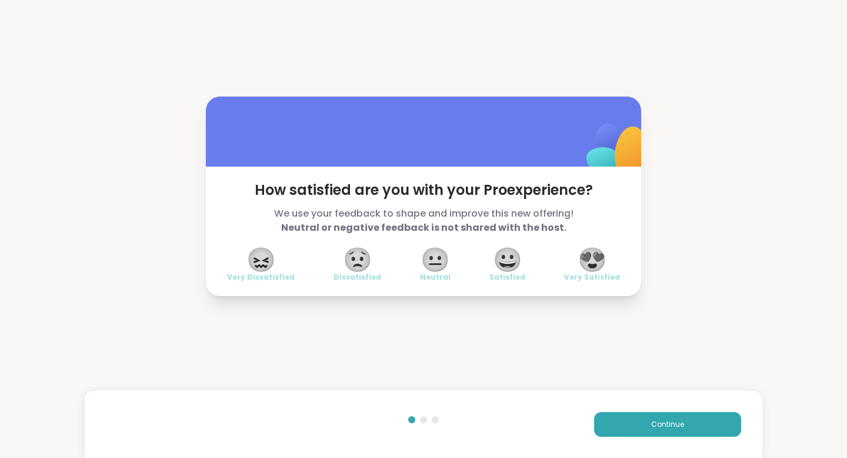
click at [601, 260] on span "😍" at bounding box center [592, 259] width 29 height 21
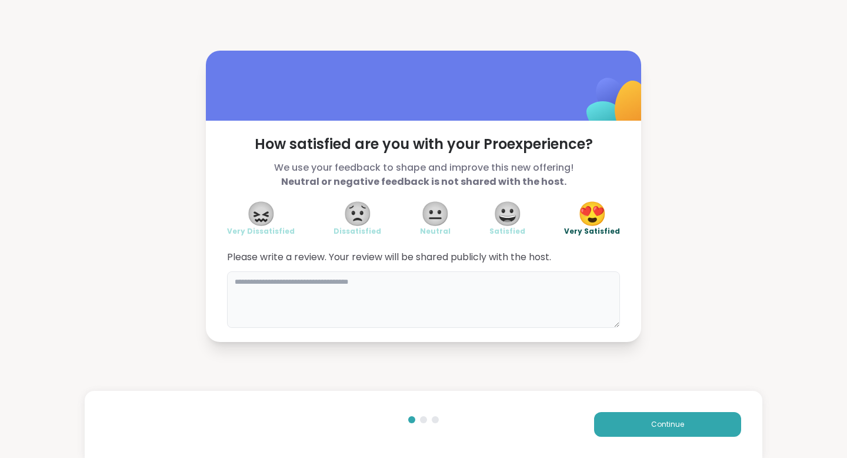
click at [307, 298] on textarea at bounding box center [423, 299] width 393 height 56
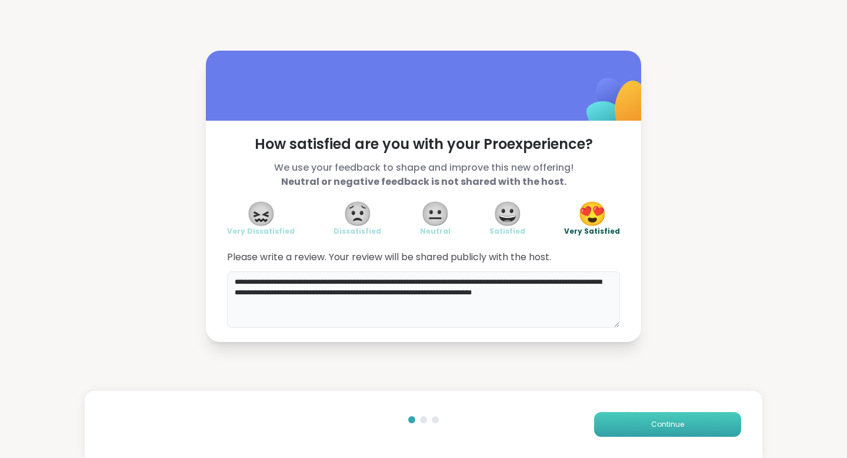
type textarea "**********"
click at [605, 421] on button "Continue" at bounding box center [667, 424] width 147 height 25
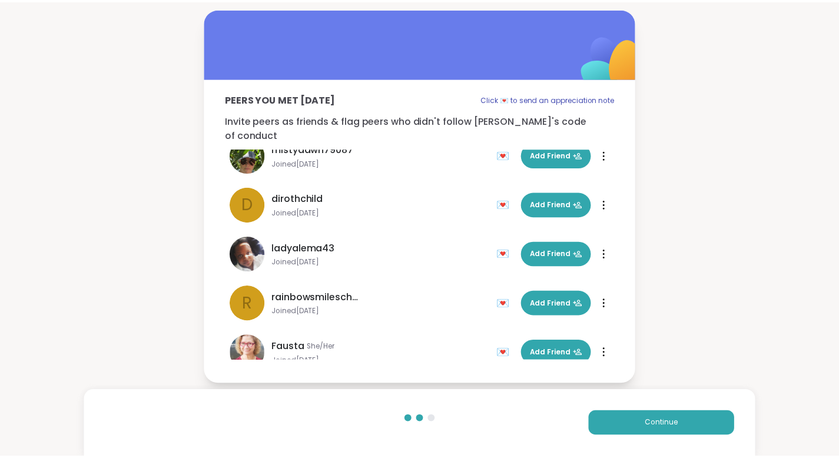
scroll to position [332, 0]
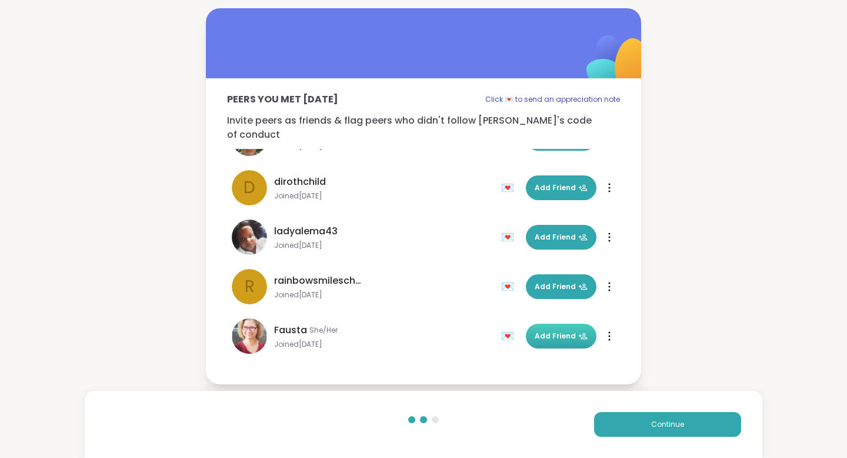
click at [562, 331] on span "Add Friend" at bounding box center [561, 336] width 53 height 11
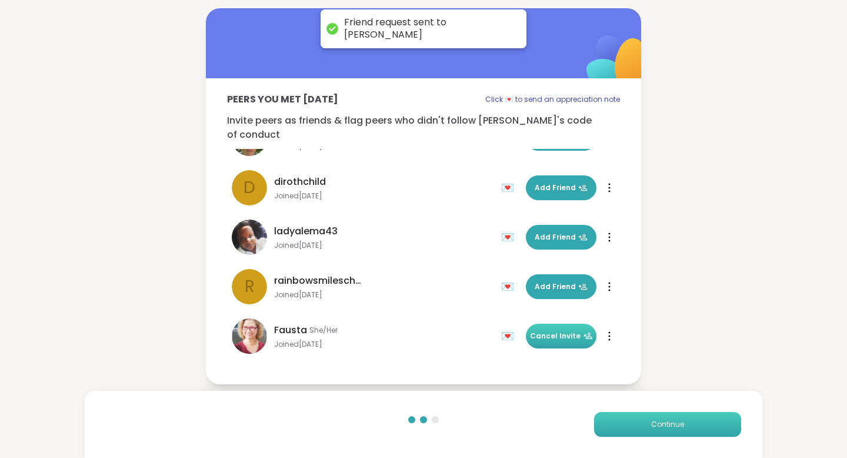
click at [662, 415] on button "Continue" at bounding box center [667, 424] width 147 height 25
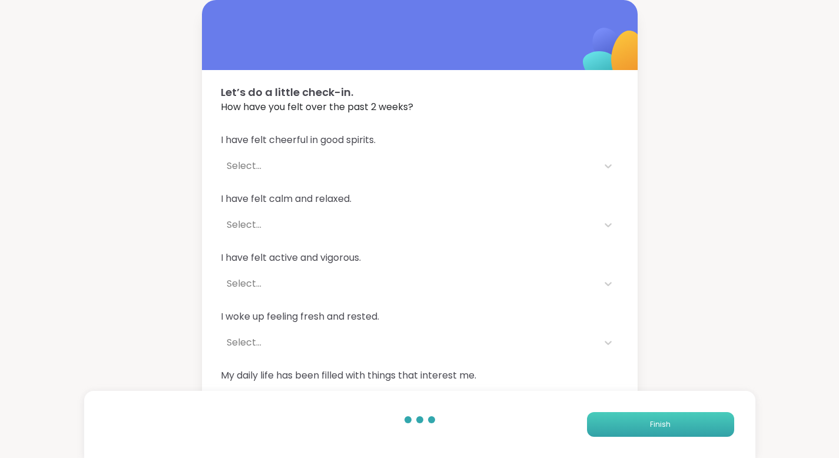
click at [667, 420] on span "Finish" at bounding box center [660, 424] width 21 height 11
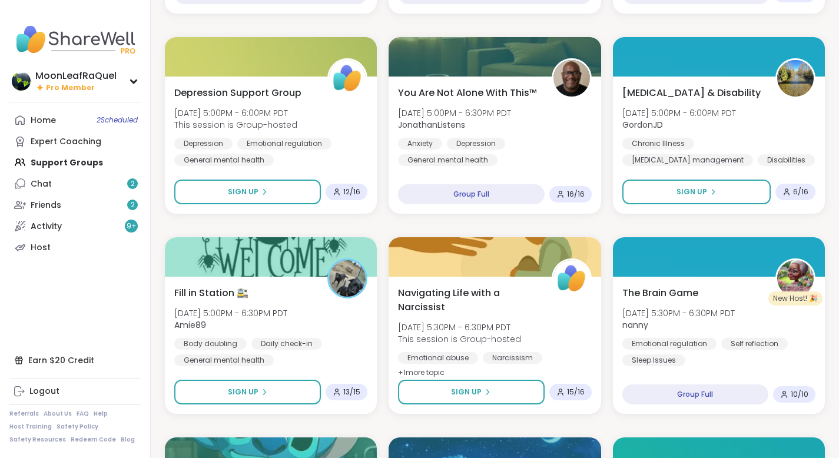
scroll to position [521, 0]
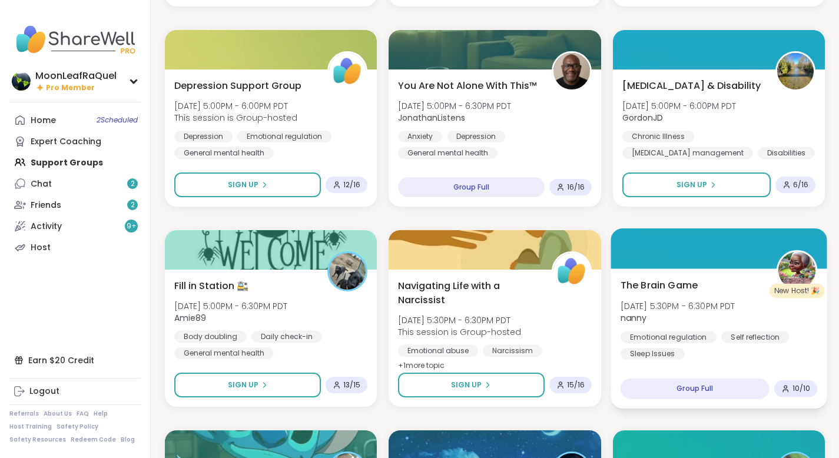
click at [719, 320] on span "nanny" at bounding box center [677, 318] width 115 height 12
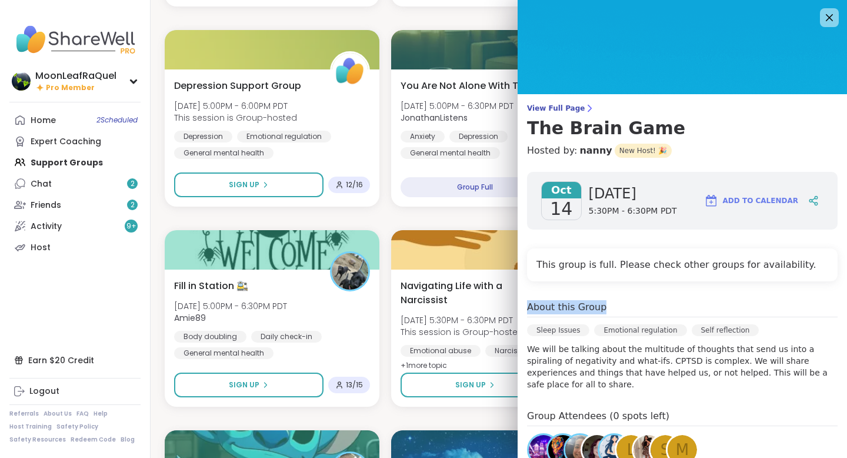
drag, startPoint x: 829, startPoint y: 291, endPoint x: 825, endPoint y: 310, distance: 18.7
click at [825, 310] on div "[DATE] [DATE] 5:30PM - 6:30PM PDT Add to Calendar This group is full. Please ch…" at bounding box center [683, 388] width 330 height 453
click at [822, 12] on icon at bounding box center [829, 17] width 15 height 15
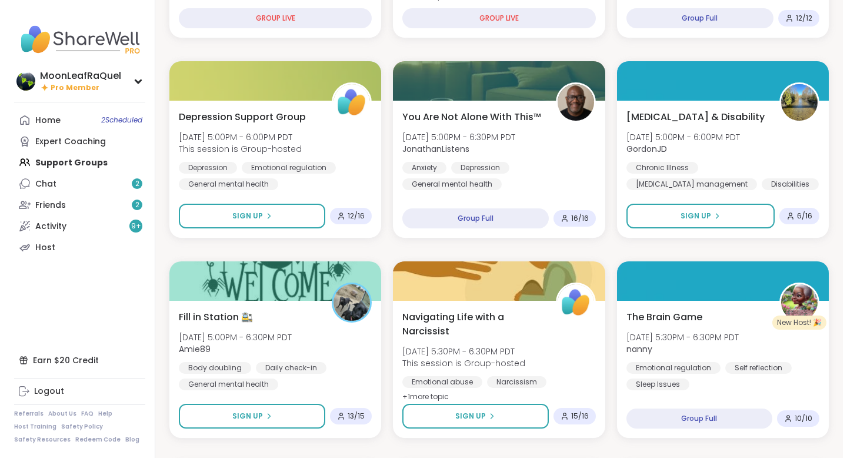
scroll to position [485, 0]
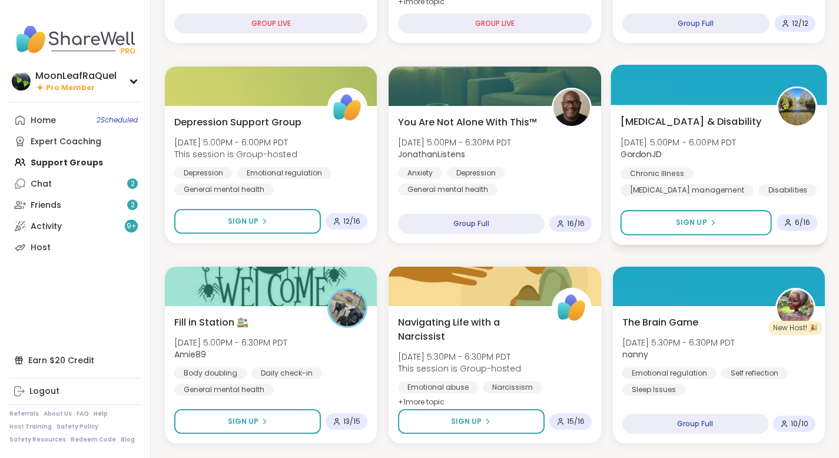
click at [733, 198] on div "[MEDICAL_DATA] & Disability [DATE] 5:00PM - 6:00PM PDT GordonJD Chronic Illness…" at bounding box center [718, 175] width 217 height 140
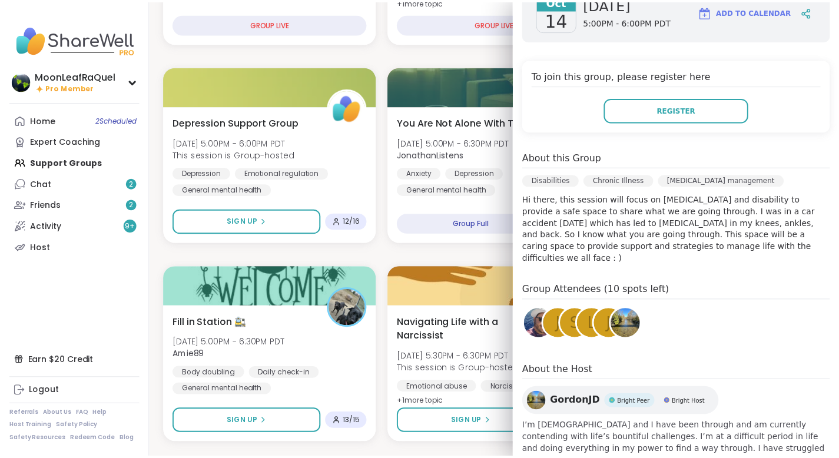
scroll to position [227, 0]
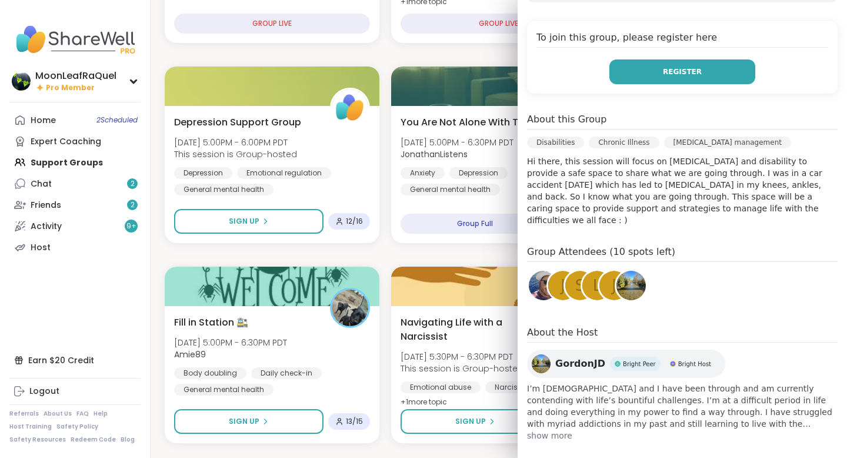
click at [712, 67] on button "Register" at bounding box center [683, 71] width 146 height 25
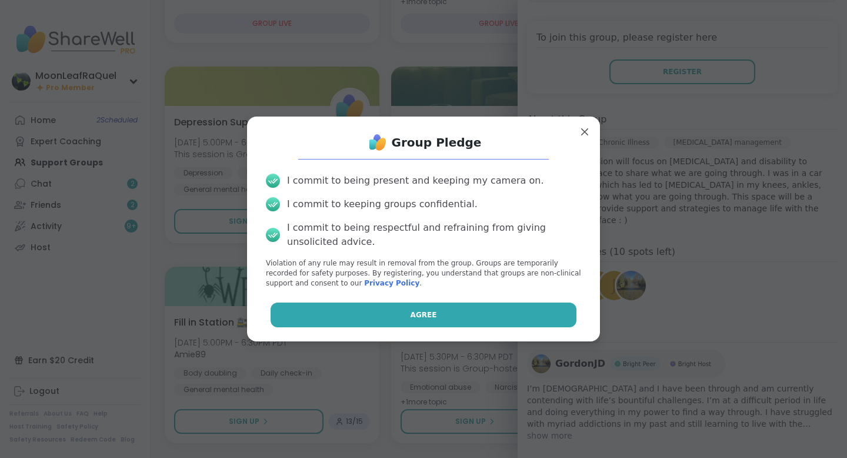
click at [457, 320] on button "Agree" at bounding box center [424, 315] width 307 height 25
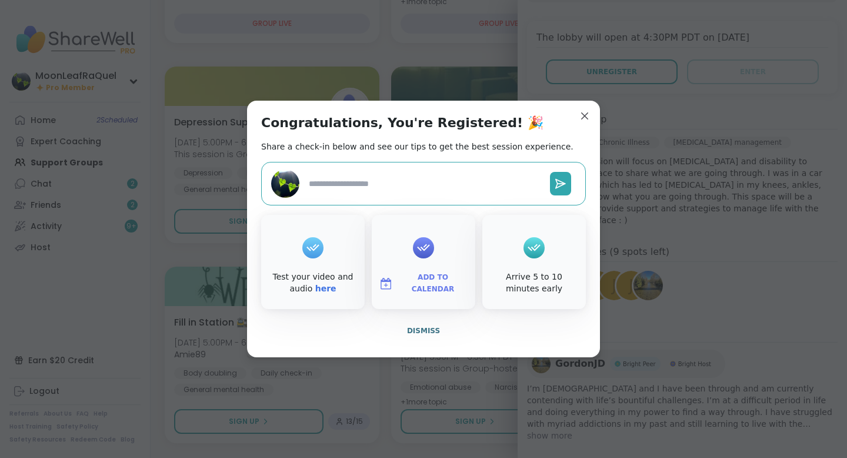
type textarea "*"
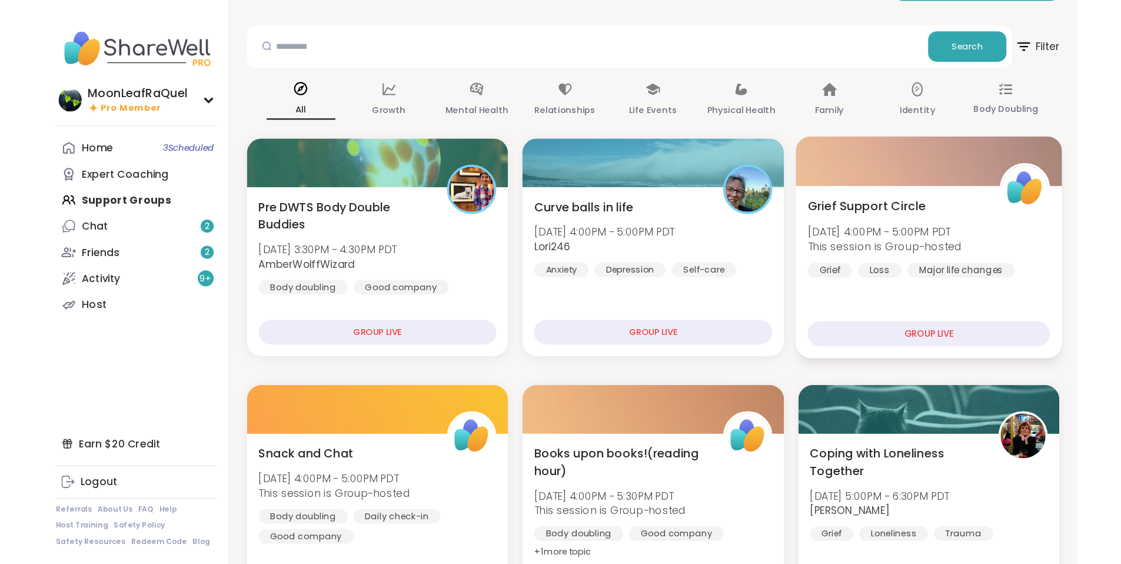
scroll to position [39, 0]
